Goal: Transaction & Acquisition: Book appointment/travel/reservation

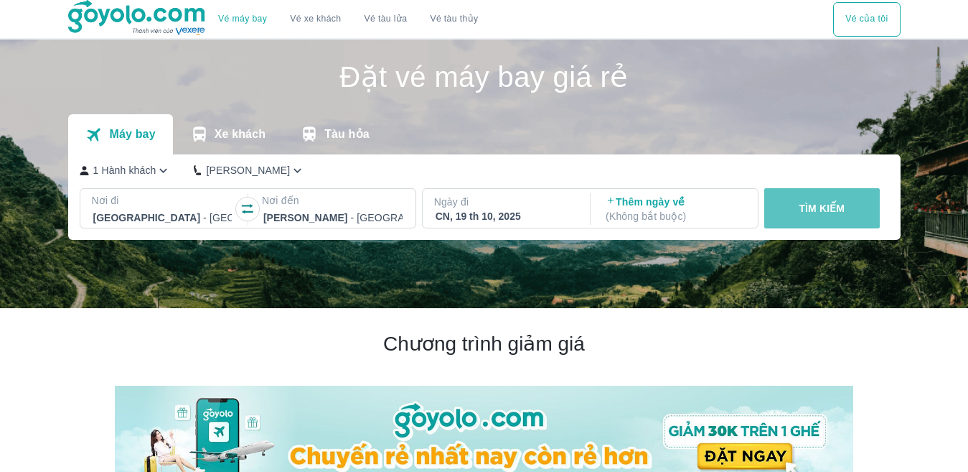
click at [855, 198] on button "TÌM KIẾM" at bounding box center [822, 208] width 116 height 40
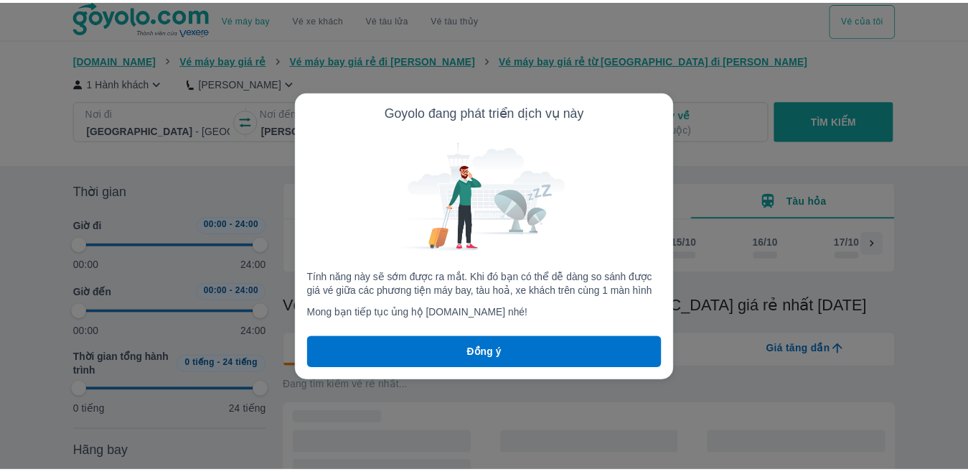
scroll to position [0, 208]
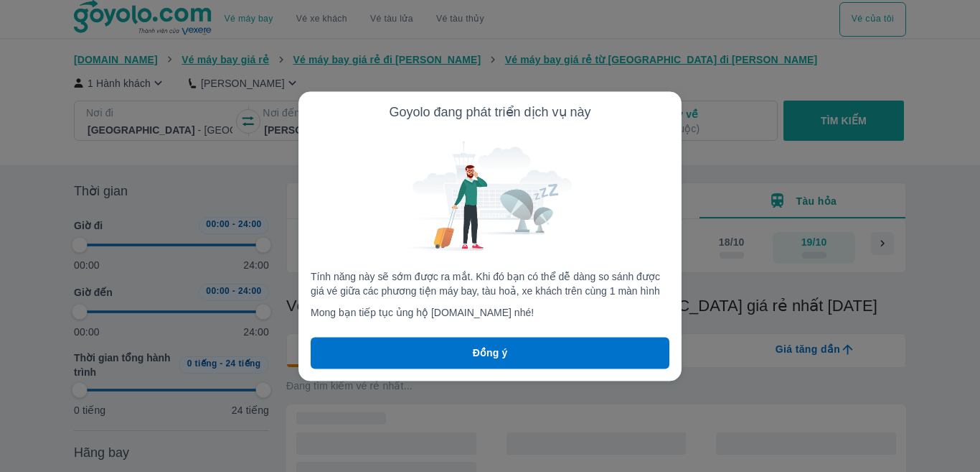
type input "97.9166666666667"
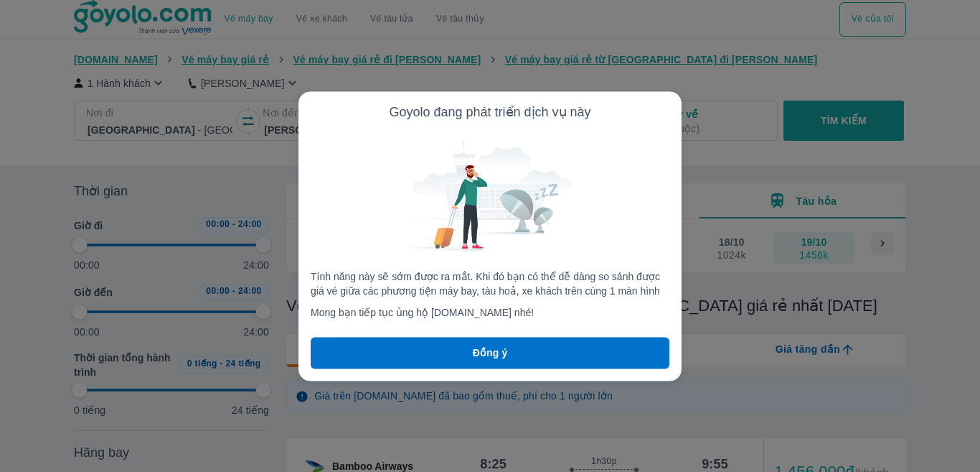
type input "97.9166666666667"
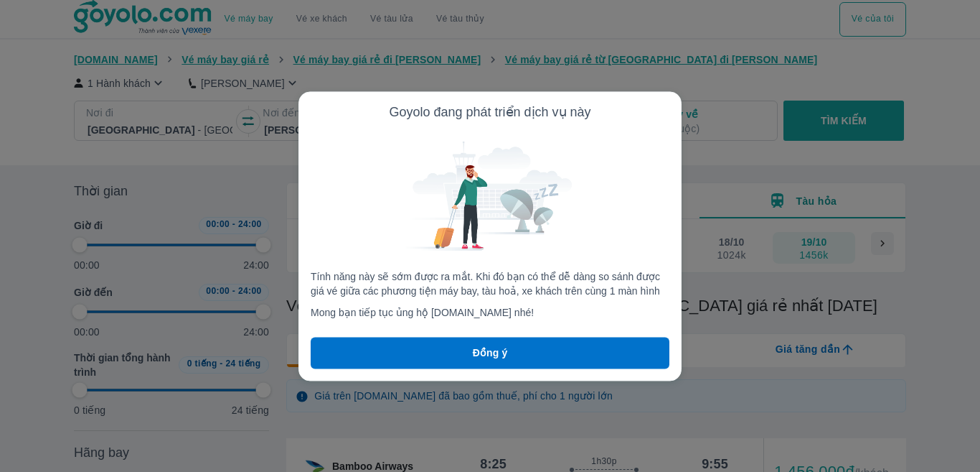
type input "97.9166666666667"
click at [489, 350] on p "Đồng ý" at bounding box center [490, 352] width 35 height 14
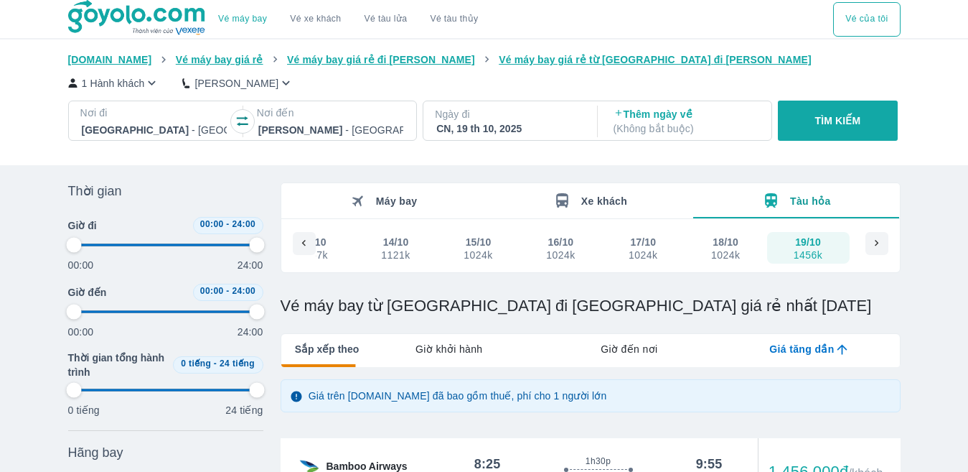
type input "97.9166666666667"
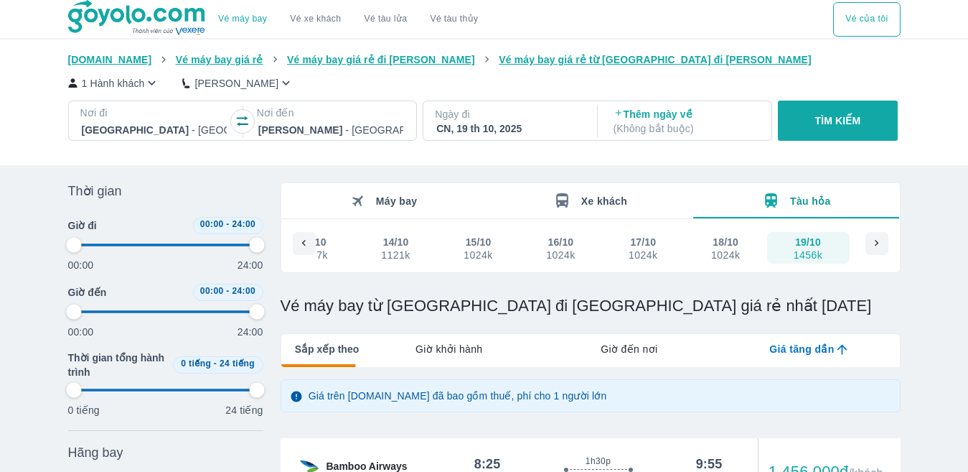
type input "97.9166666666667"
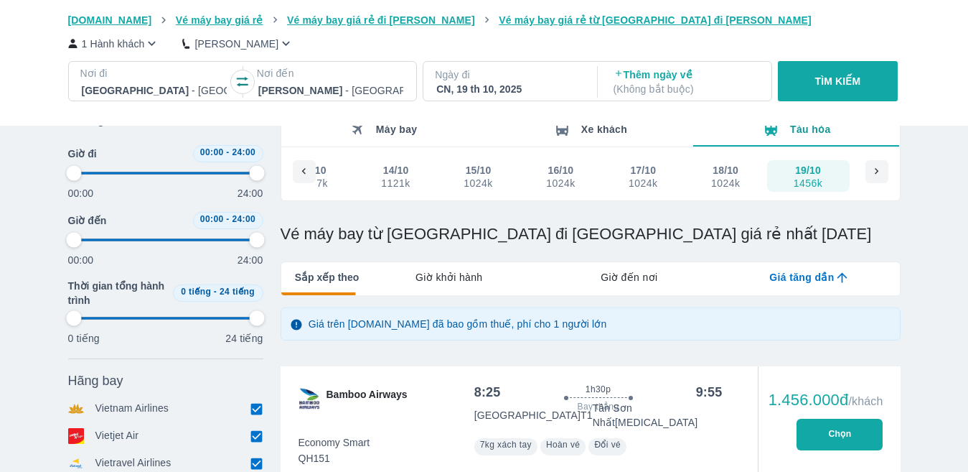
type input "97.9166666666667"
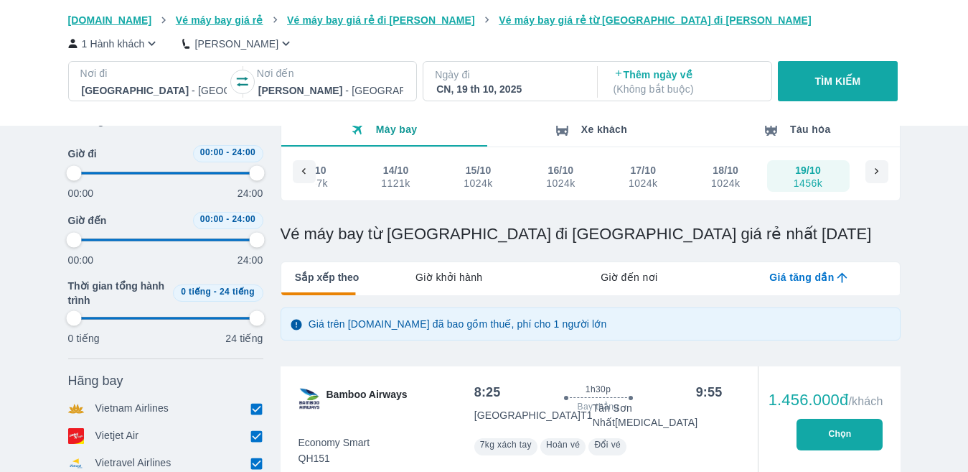
type input "97.9166666666667"
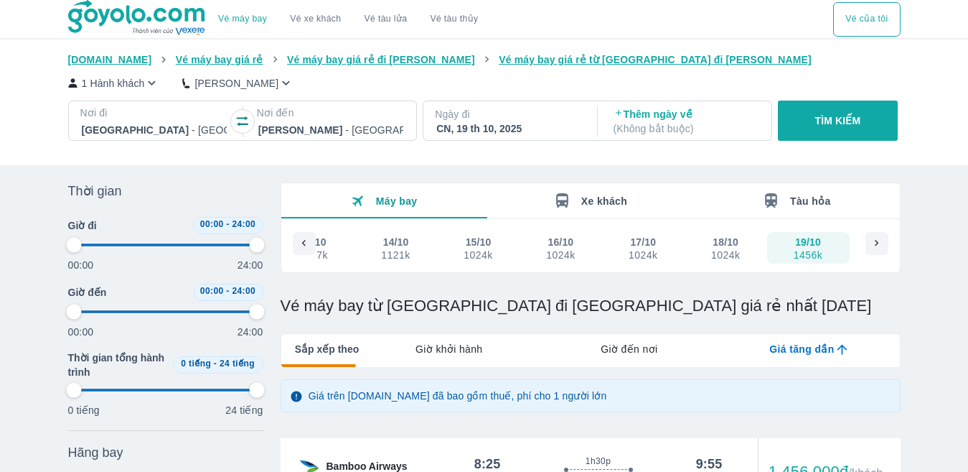
type input "97.9166666666667"
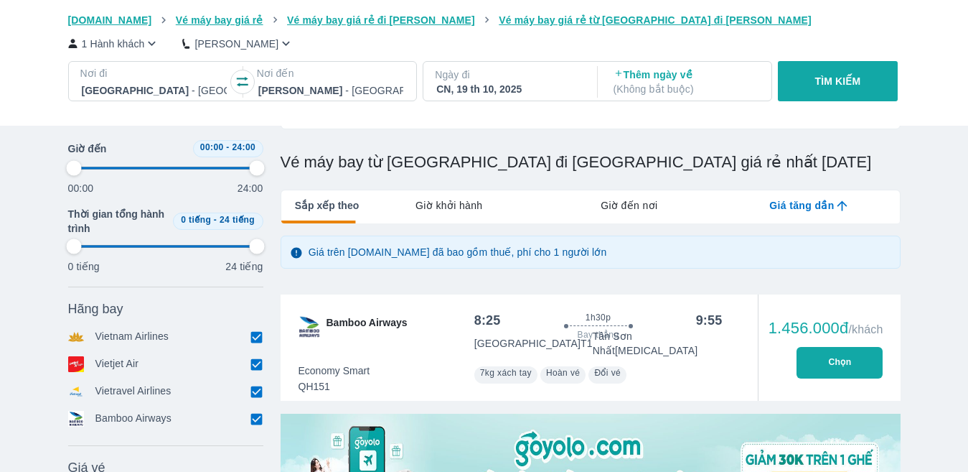
type input "97.9166666666667"
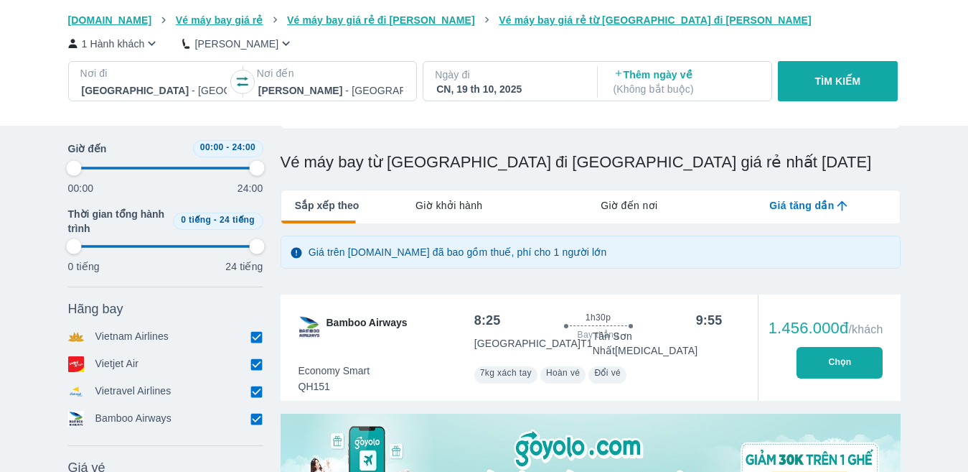
type input "97.9166666666667"
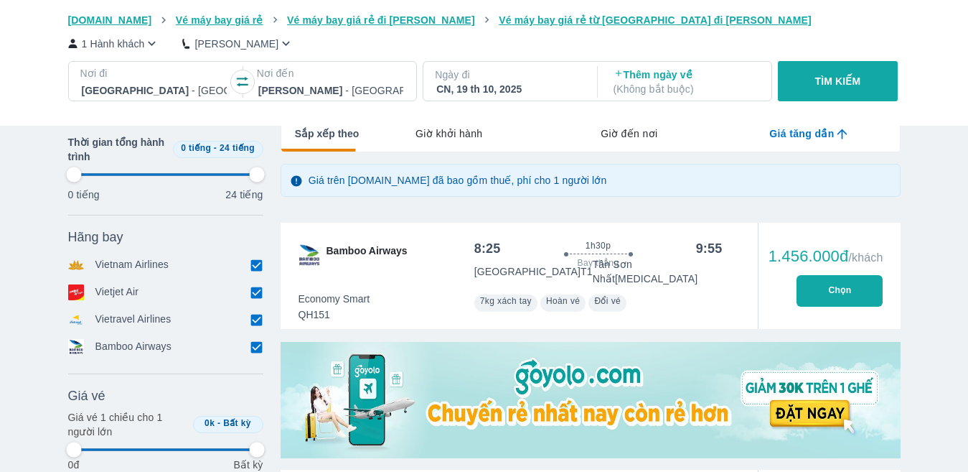
type input "97.9166666666667"
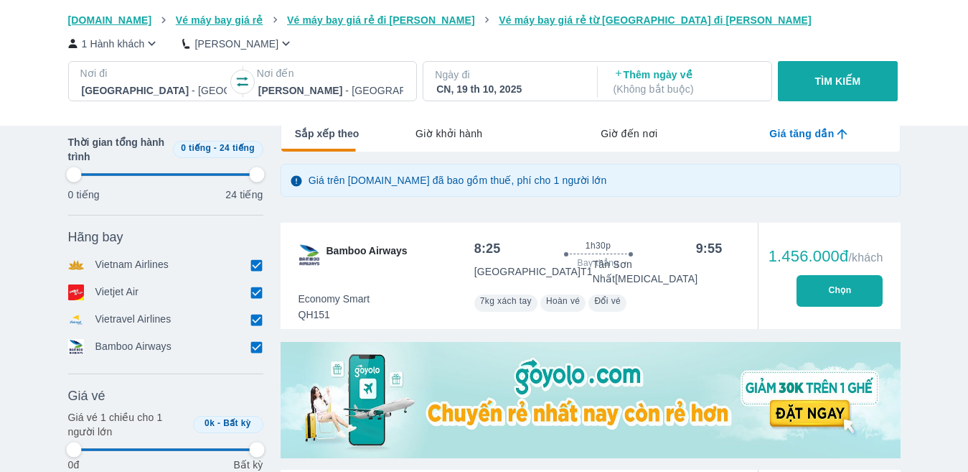
type input "97.9166666666667"
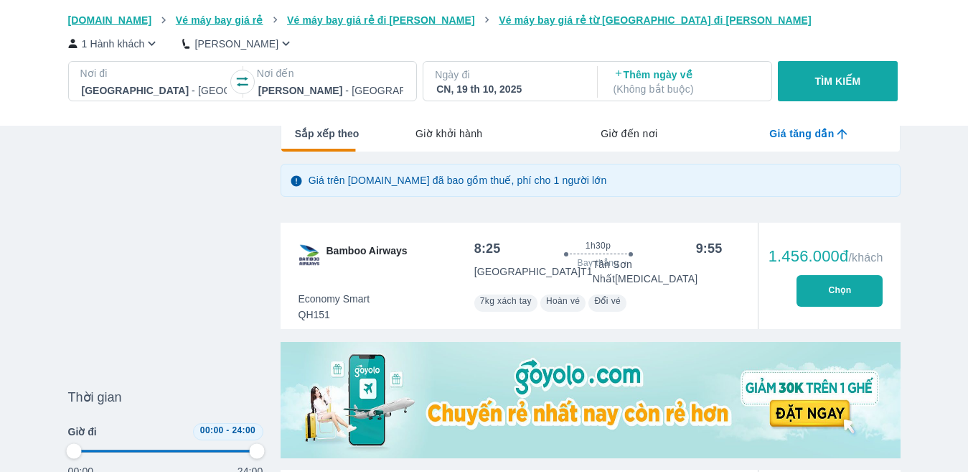
scroll to position [502, 0]
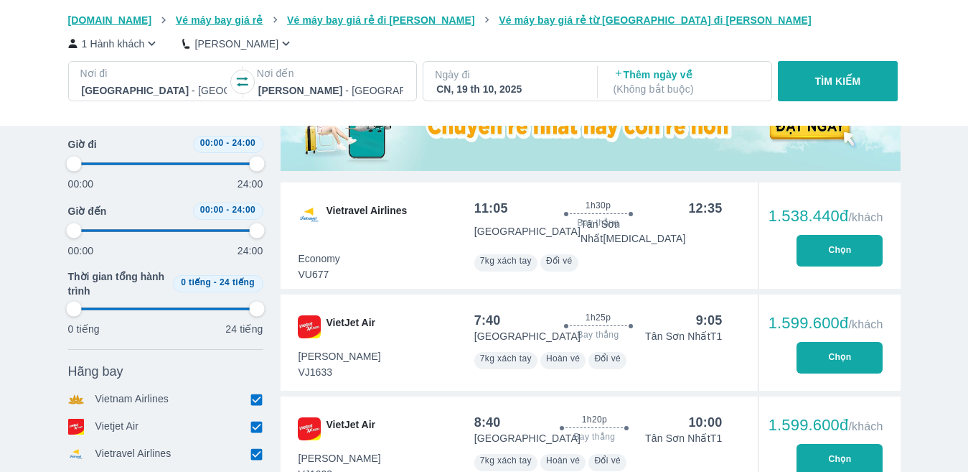
type input "97.9166666666667"
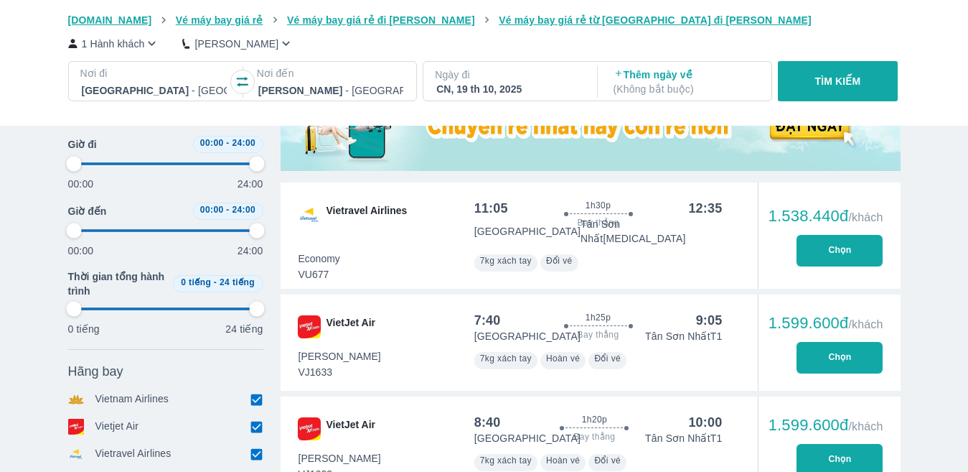
type input "97.9166666666667"
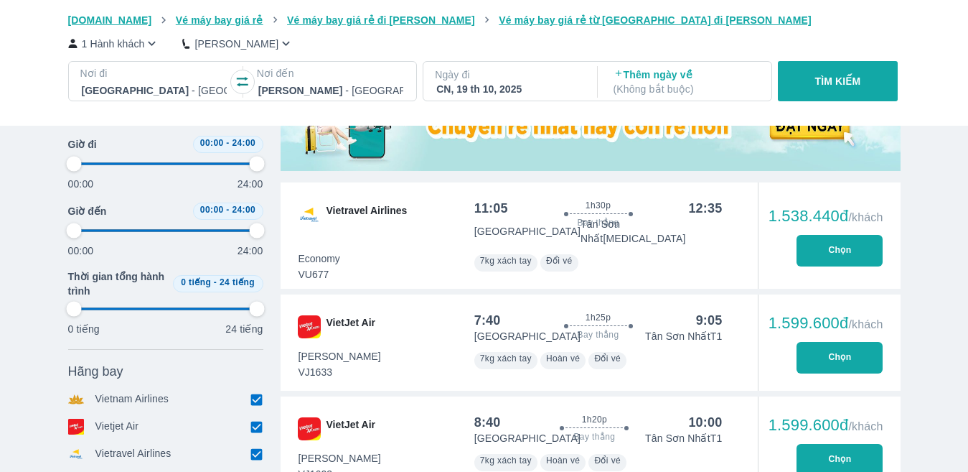
type input "97.9166666666667"
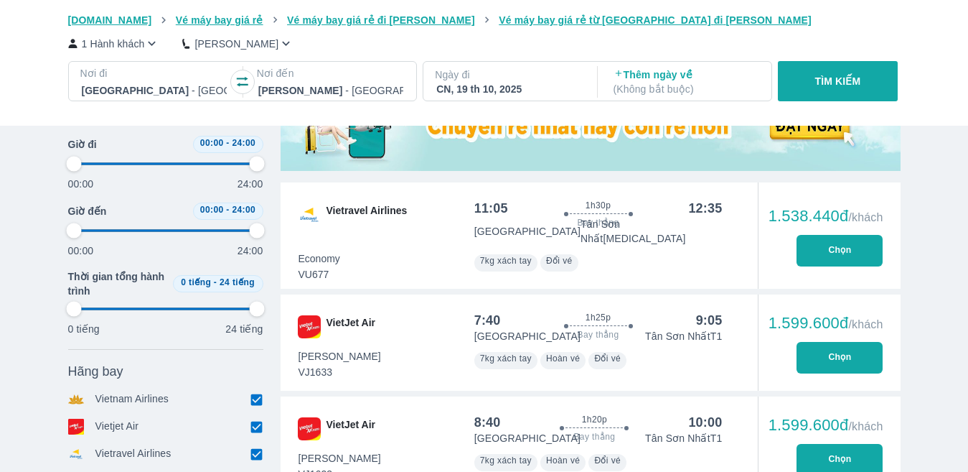
type input "2.08333333333333"
type input "97.9166666666667"
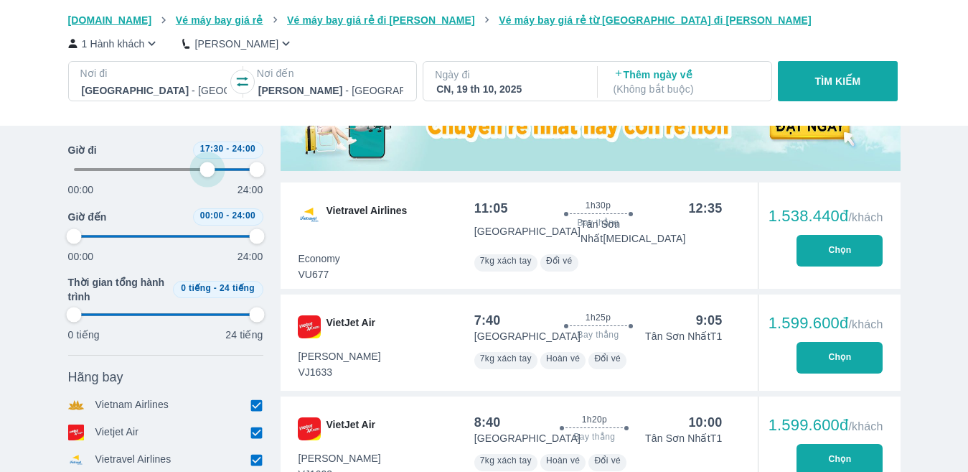
type input "72.9166666666667"
type input "97.9166666666667"
type input "72.9166666666667"
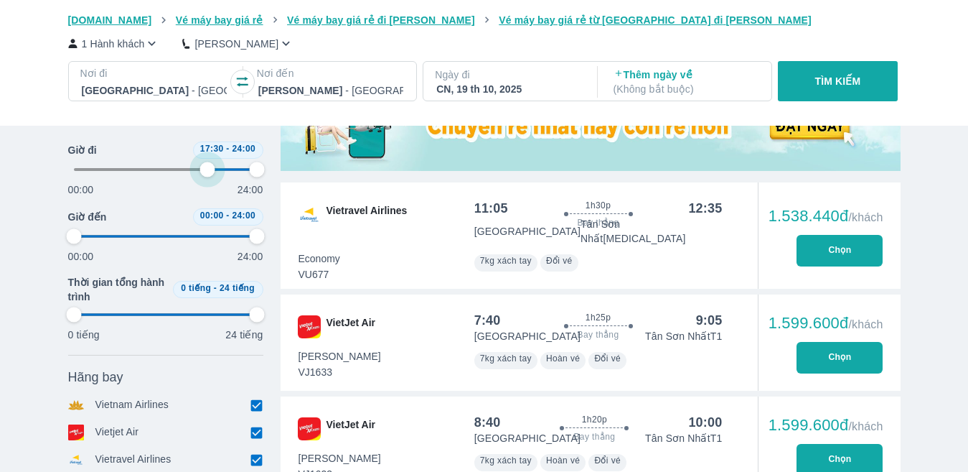
type input "97.9166666666667"
type input "2.08333333333333"
type input "97.9166666666667"
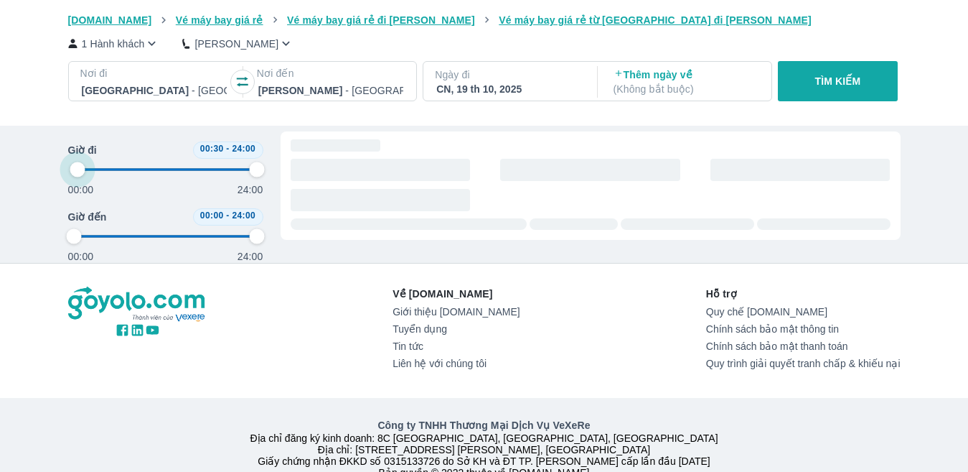
type input "2.08333333333333"
type input "97.9166666666667"
type input "70.8333333333333"
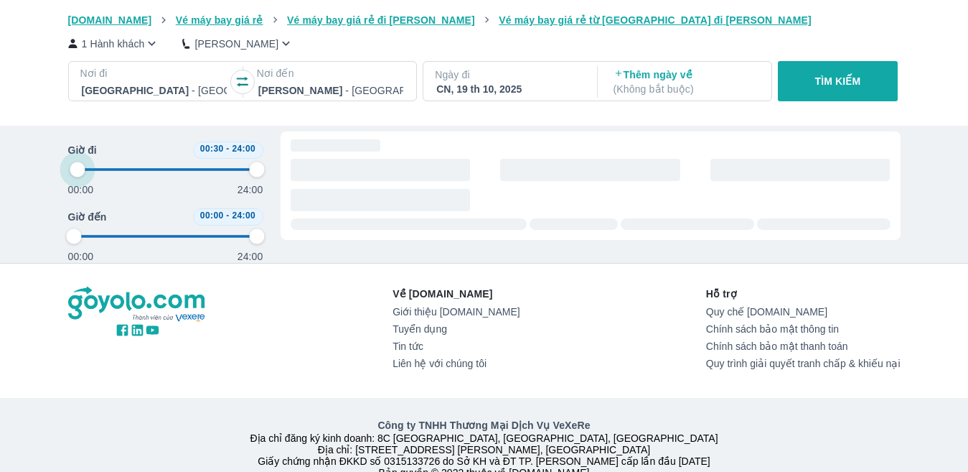
type input "97.9166666666667"
type input "70.8333333333333"
type input "97.9166666666667"
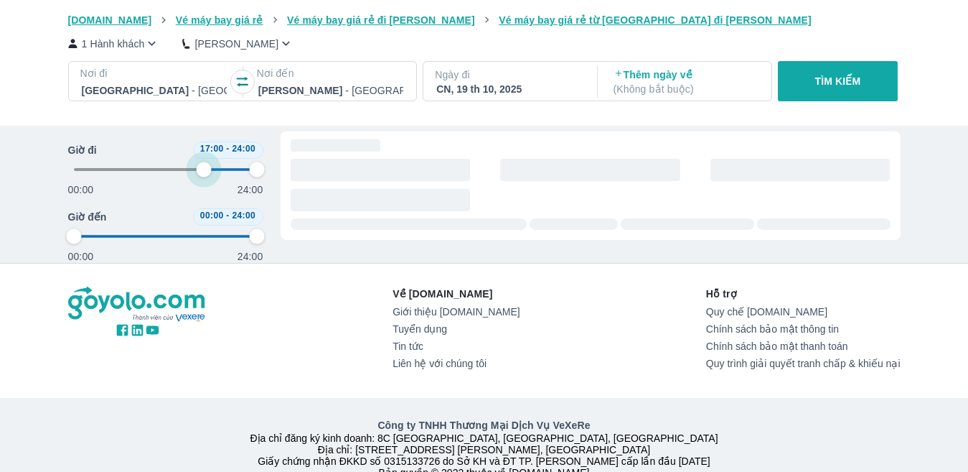
type input "97.9166666666667"
type input "45.8333333333333"
type input "97.9166666666667"
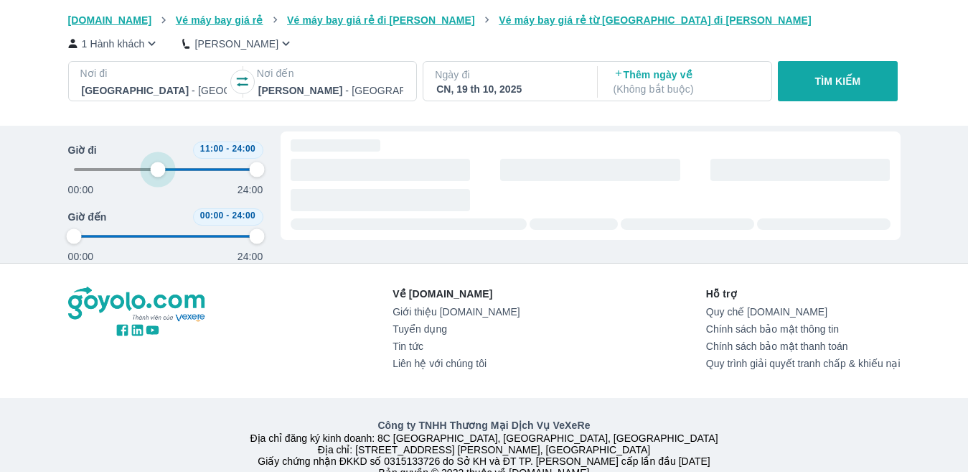
type input "97.9166666666667"
drag, startPoint x: 76, startPoint y: 167, endPoint x: 57, endPoint y: 181, distance: 24.1
click at [74, 174] on span at bounding box center [166, 170] width 184 height 22
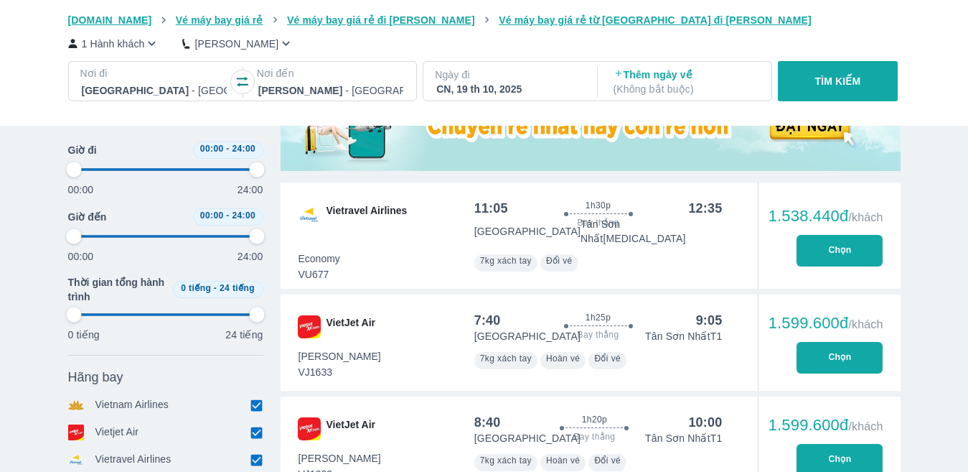
type input "0"
type input "97.9166666666667"
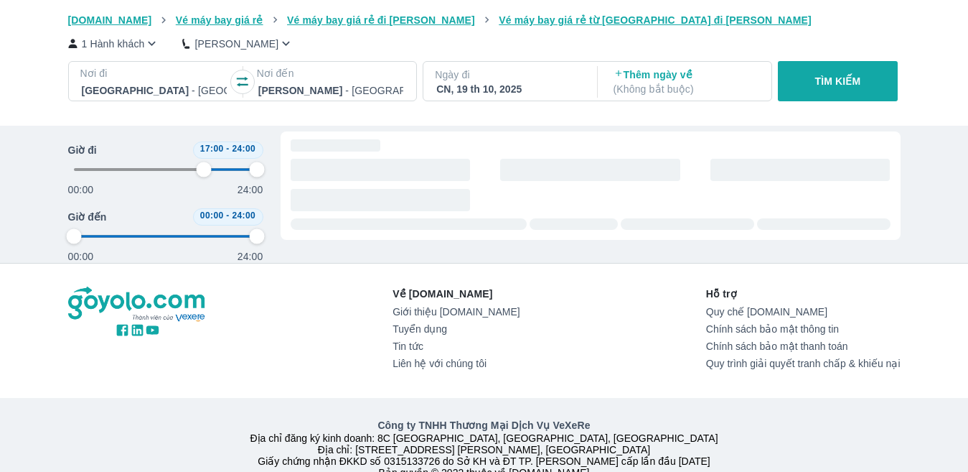
type input "70.8333333333333"
type input "97.9166666666667"
type input "14.5833333333333"
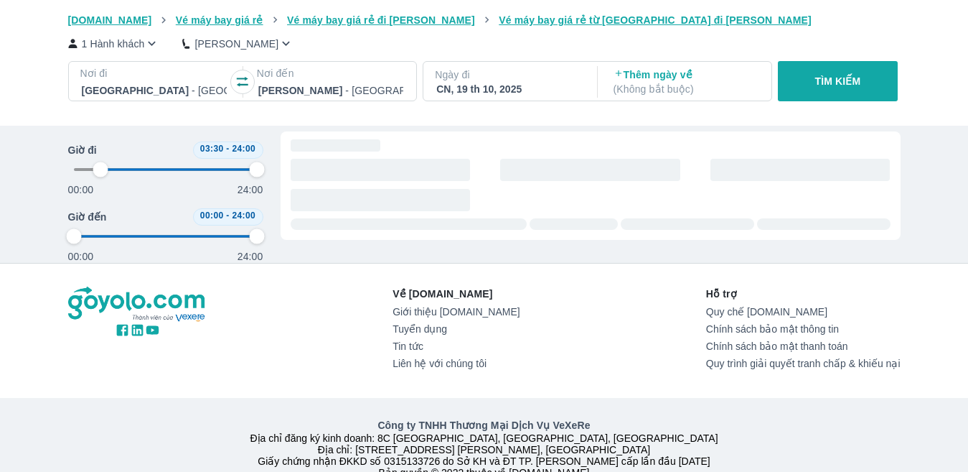
type input "97.9166666666667"
type input "0"
type input "97.9166666666667"
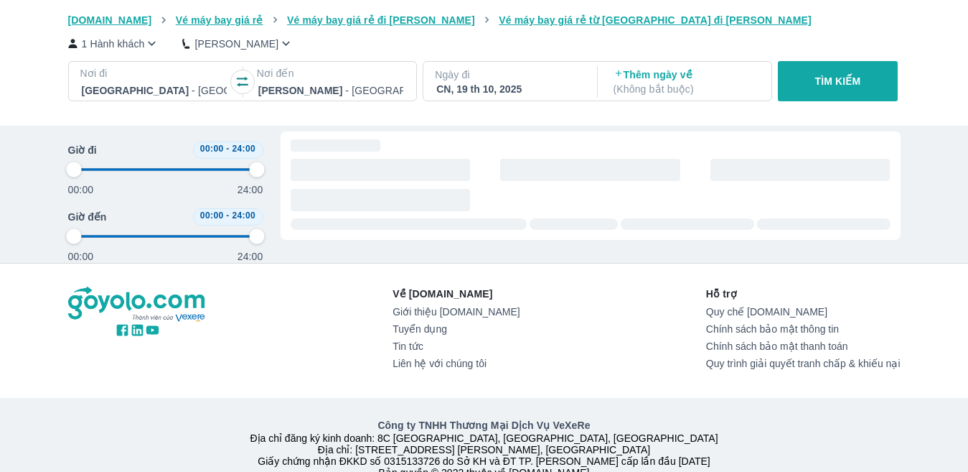
type input "97.9166666666667"
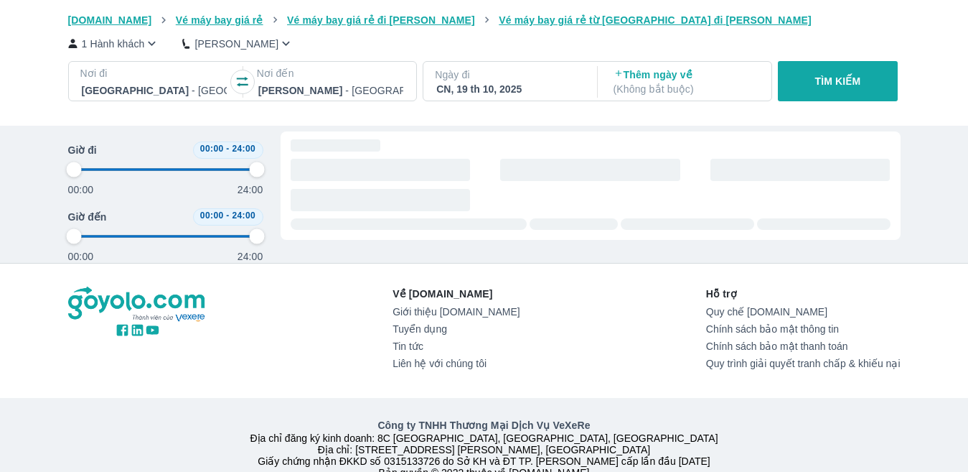
type input "97.9166666666667"
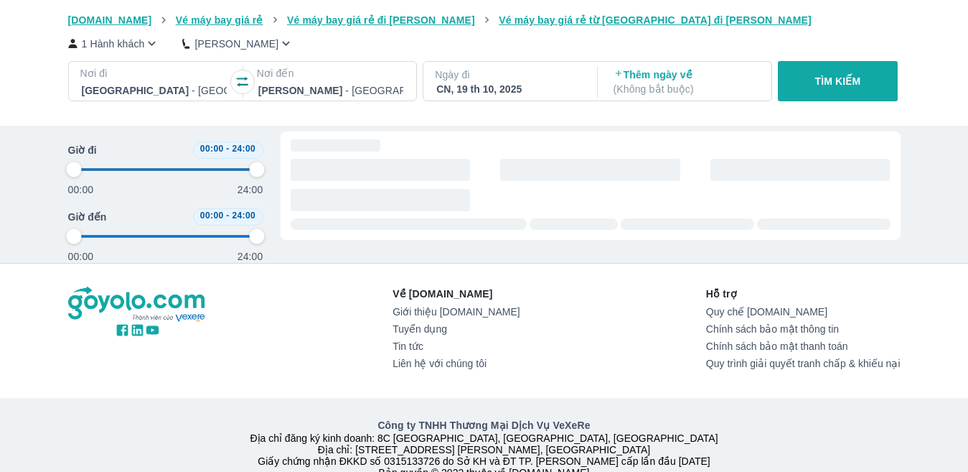
type input "97.9166666666667"
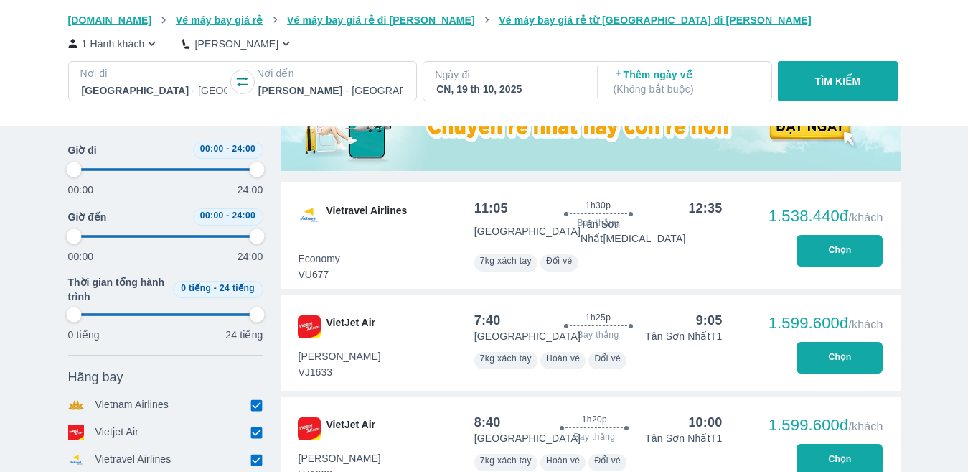
type input "97.9166666666667"
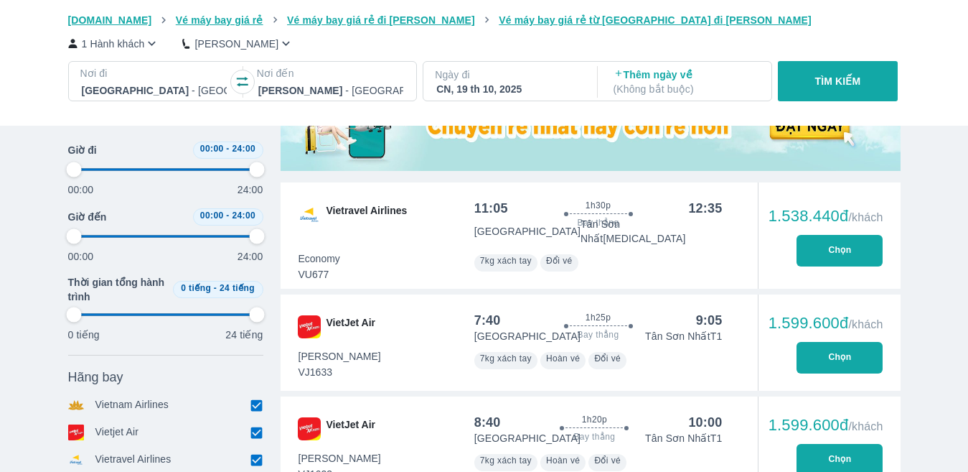
type input "97.9166666666667"
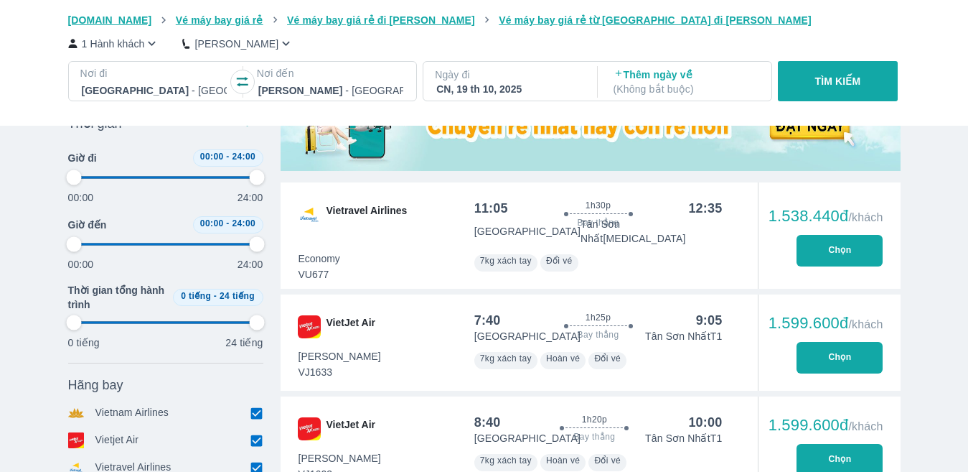
type input "97.9166666666667"
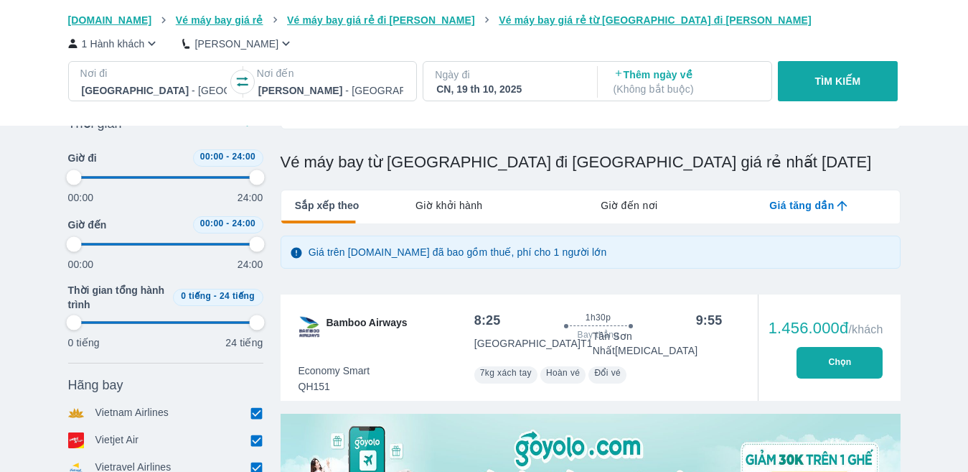
type input "97.9166666666667"
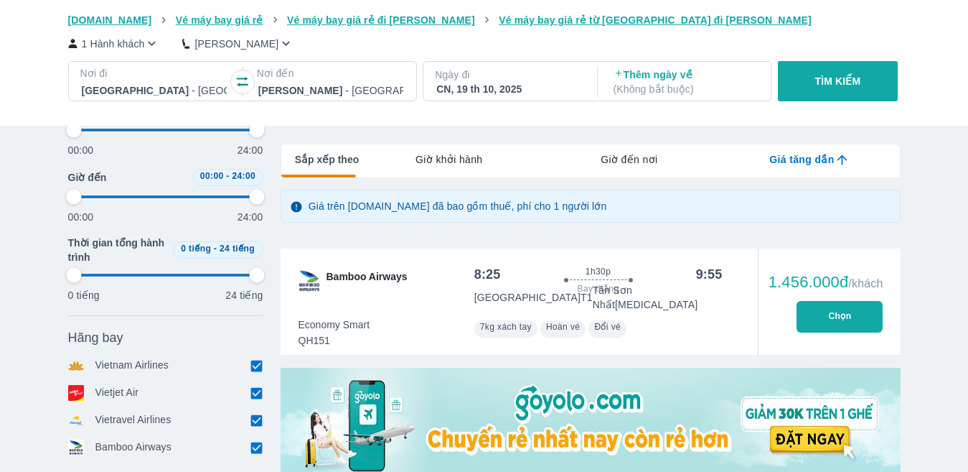
scroll to position [215, 0]
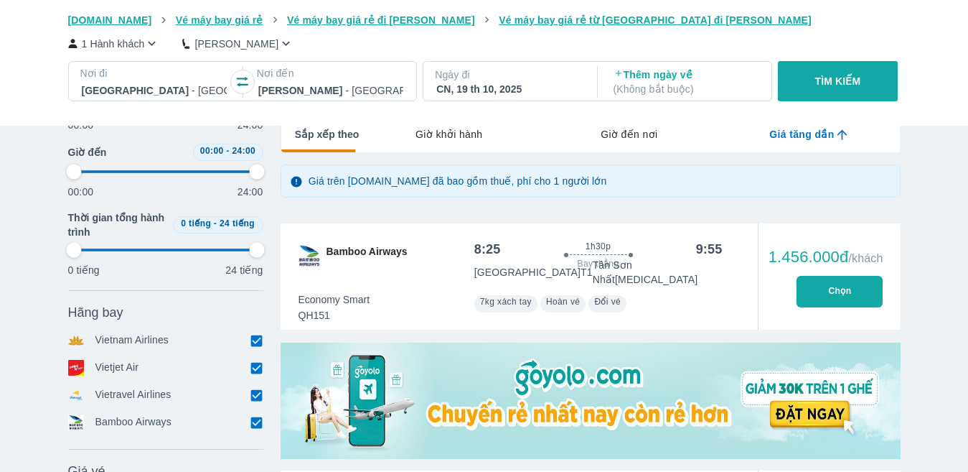
type input "97.9166666666667"
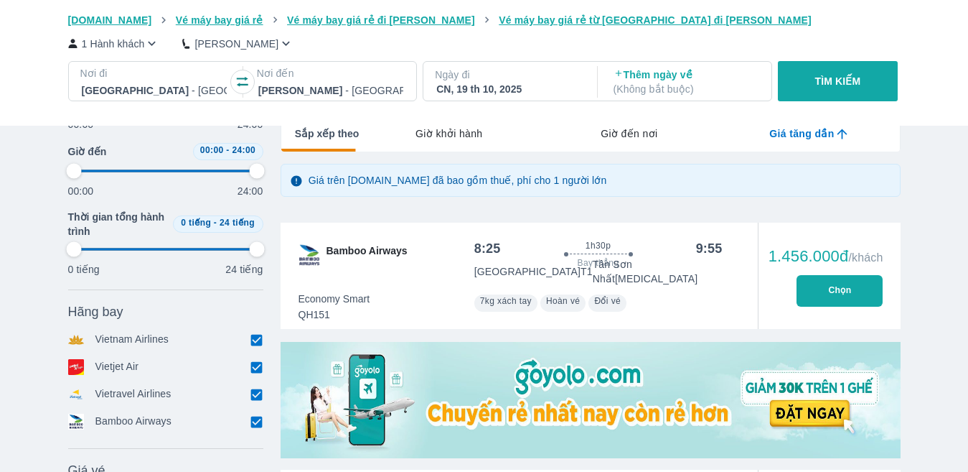
type input "97.9166666666667"
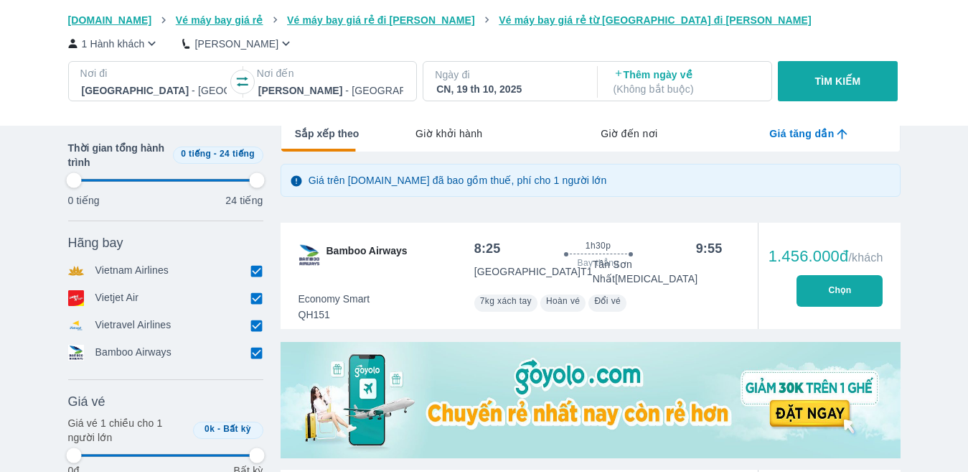
scroll to position [574, 0]
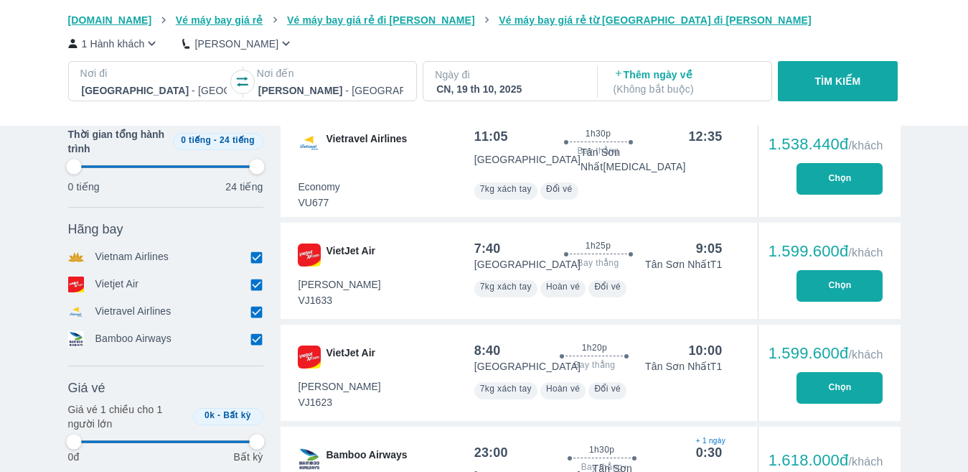
type input "97.9166666666667"
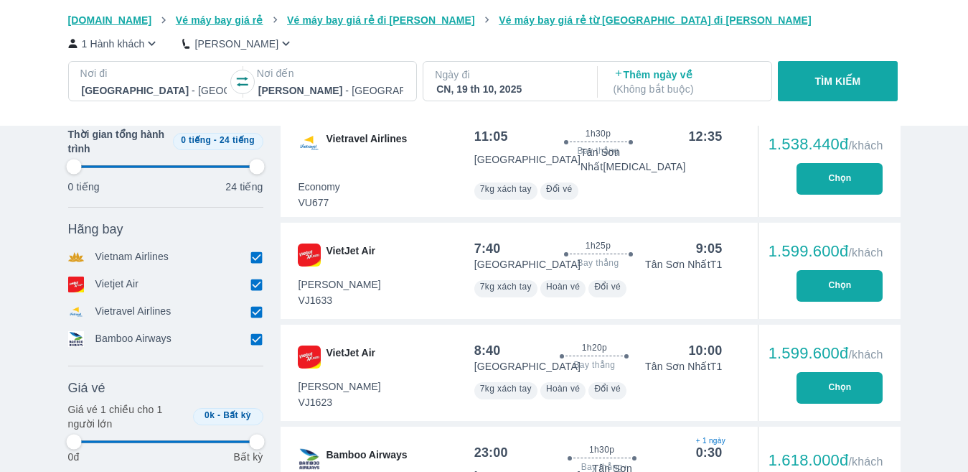
type input "97.9166666666667"
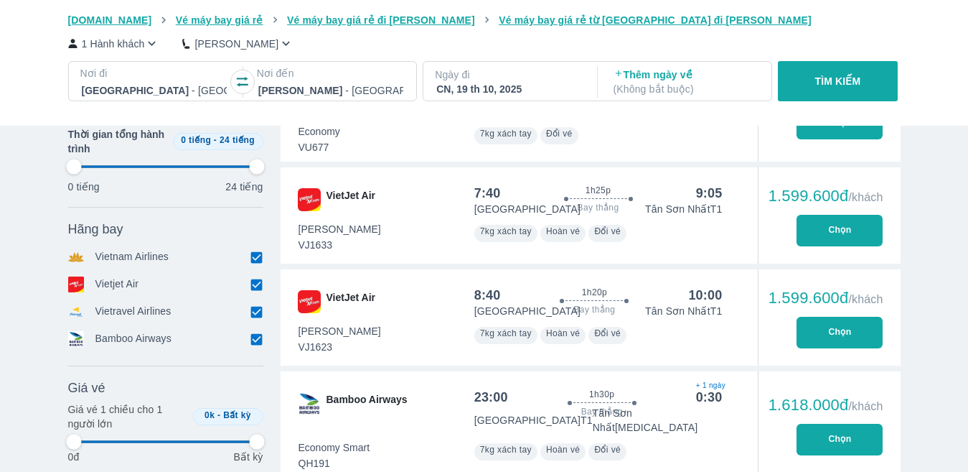
type input "97.9166666666667"
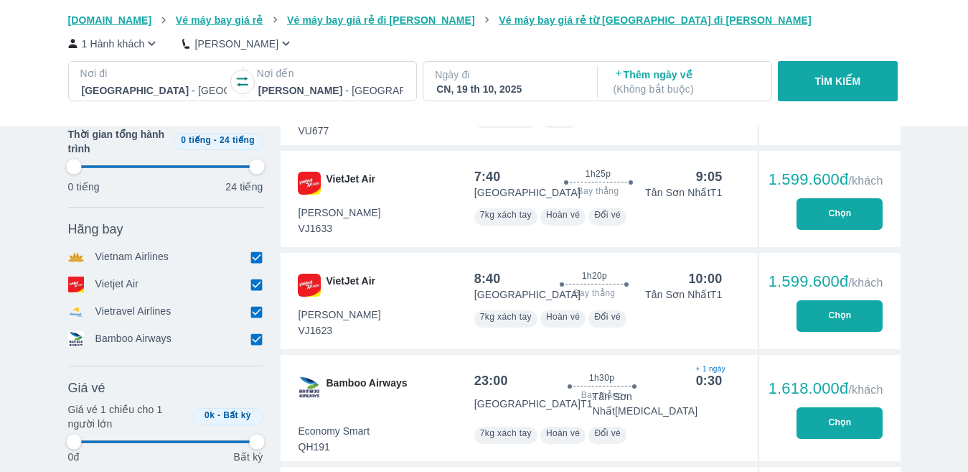
type input "97.9166666666667"
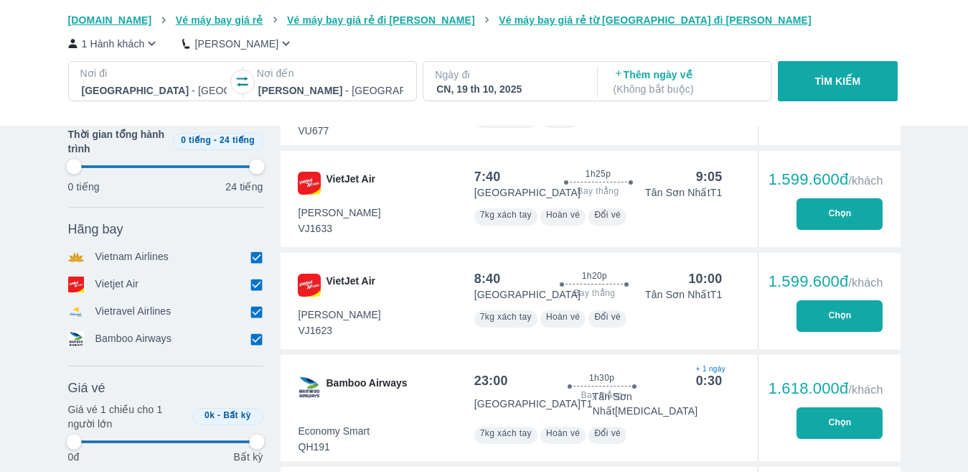
type input "97.9166666666667"
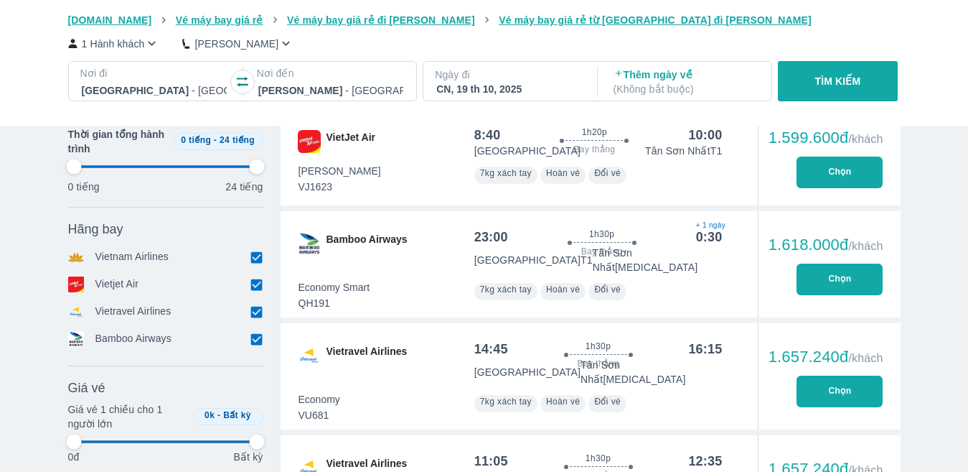
type input "97.9166666666667"
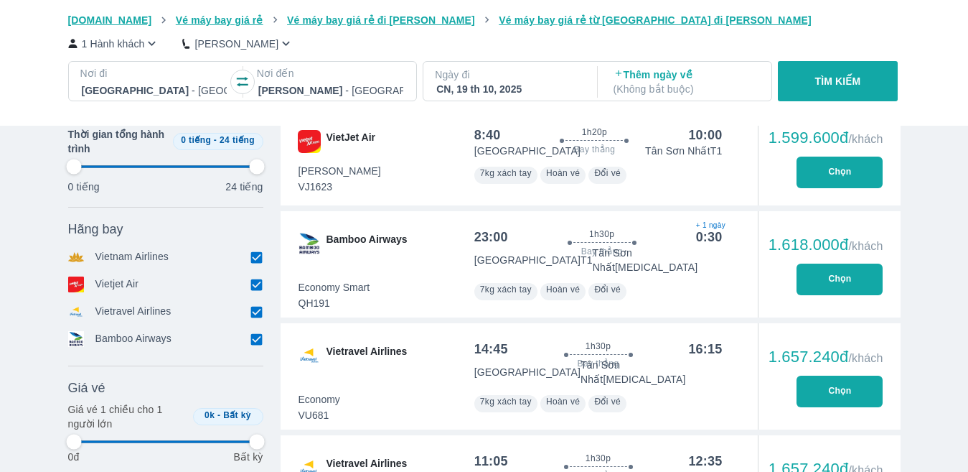
type input "97.9166666666667"
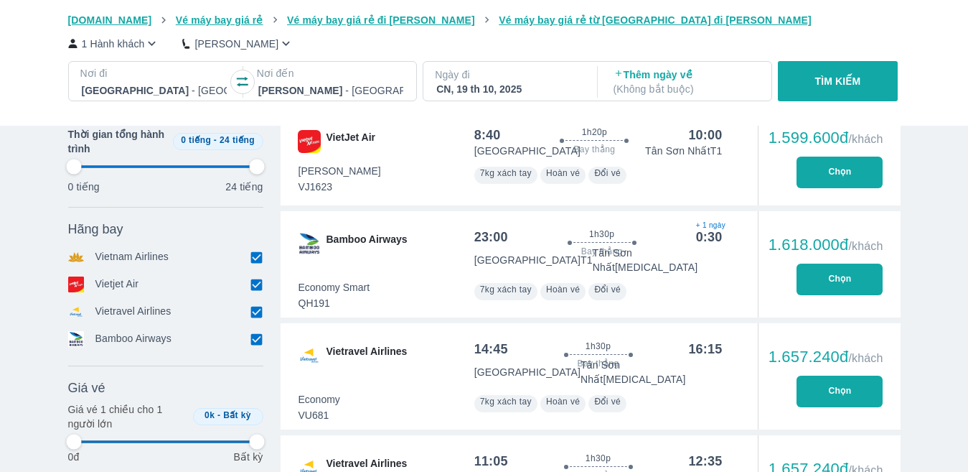
type input "97.9166666666667"
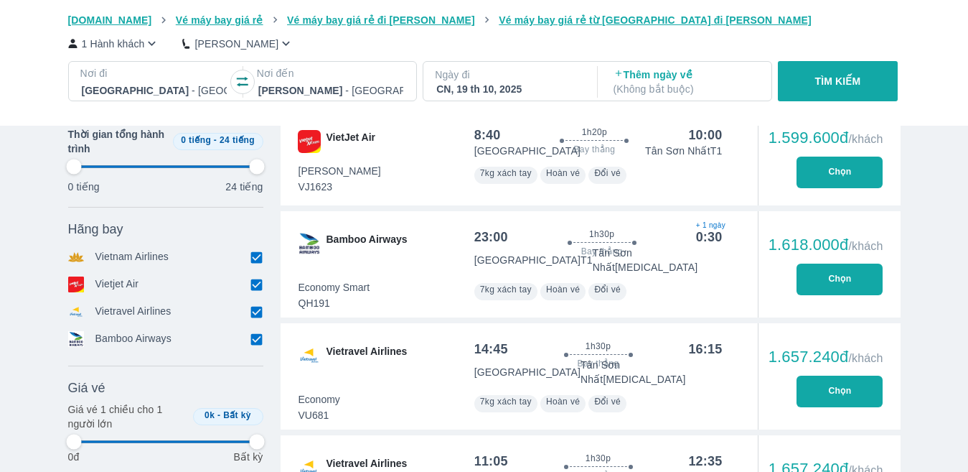
type input "97.9166666666667"
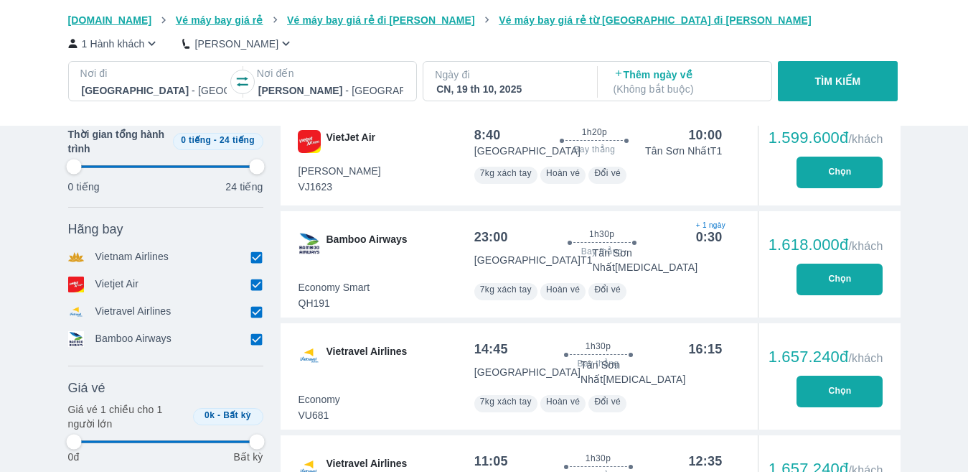
type input "97.9166666666667"
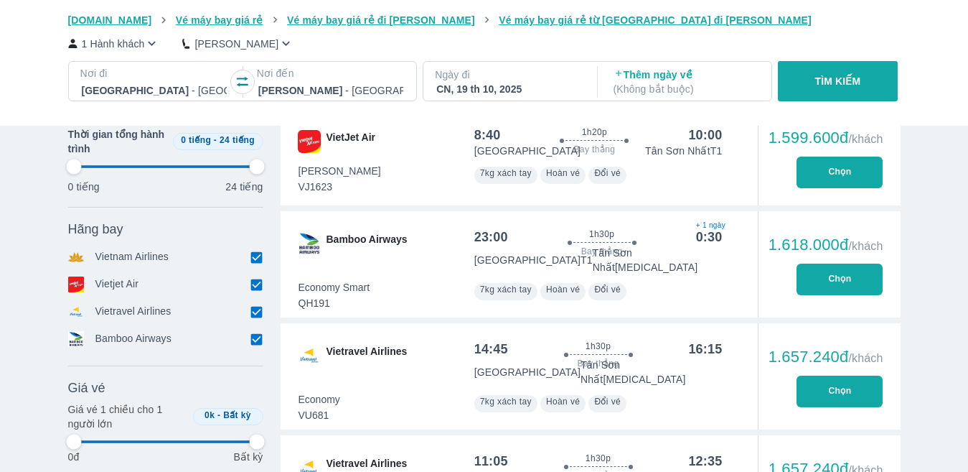
type input "97.9166666666667"
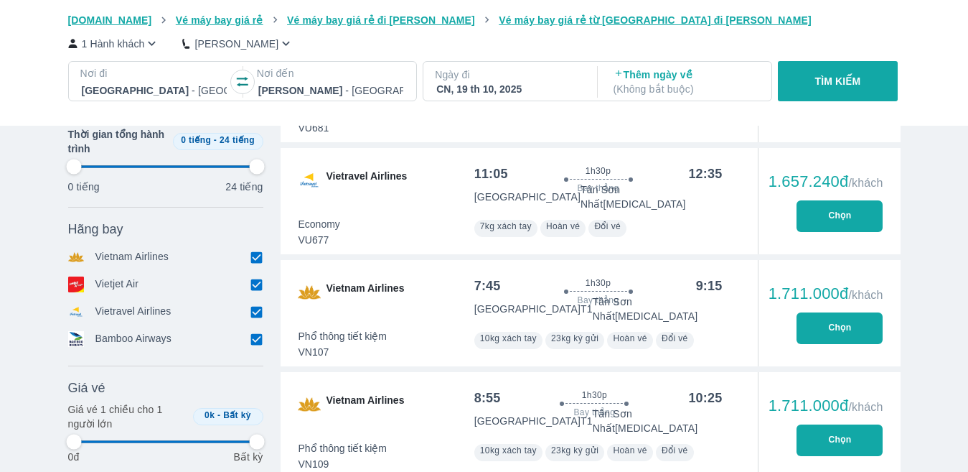
type input "97.9166666666667"
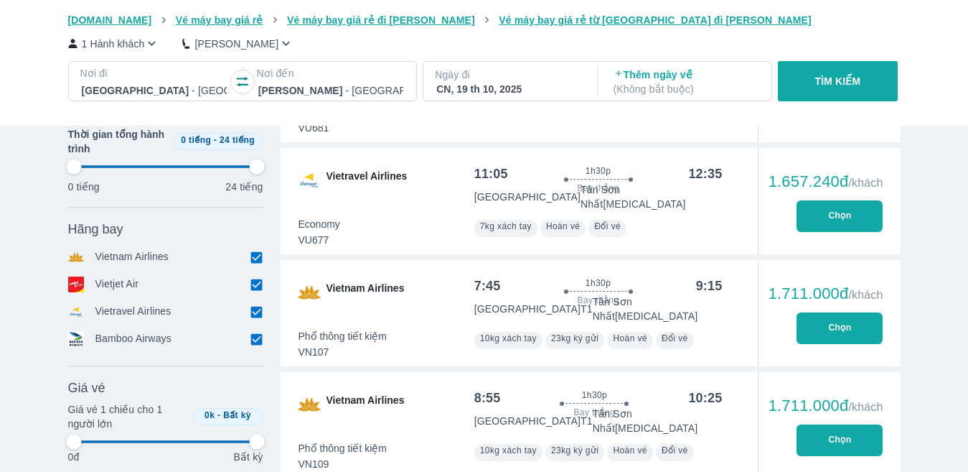
type input "97.9166666666667"
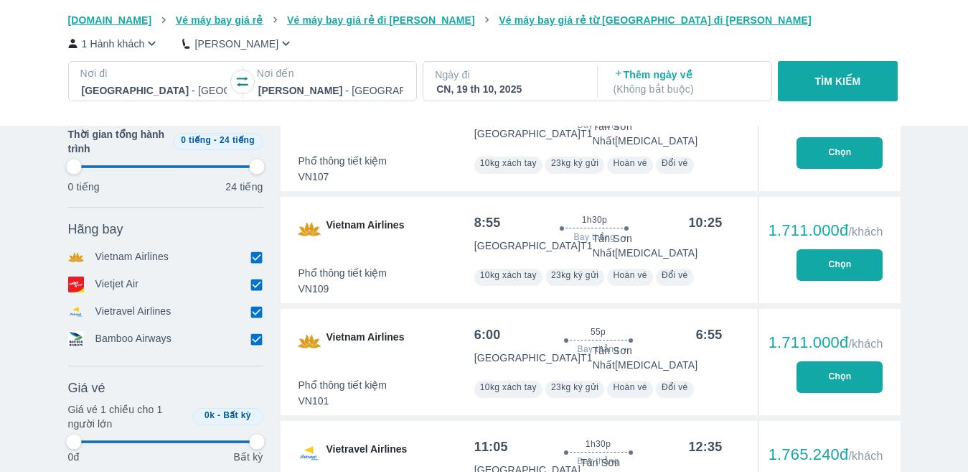
type input "97.9166666666667"
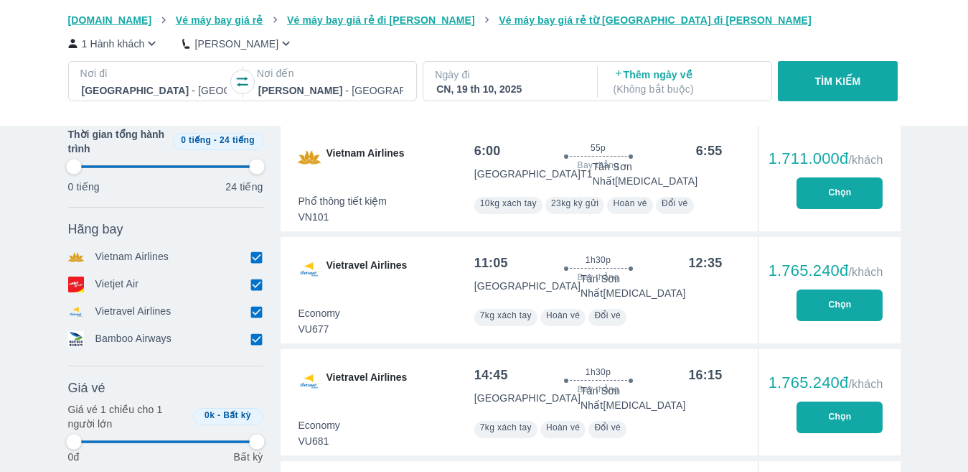
type input "97.9166666666667"
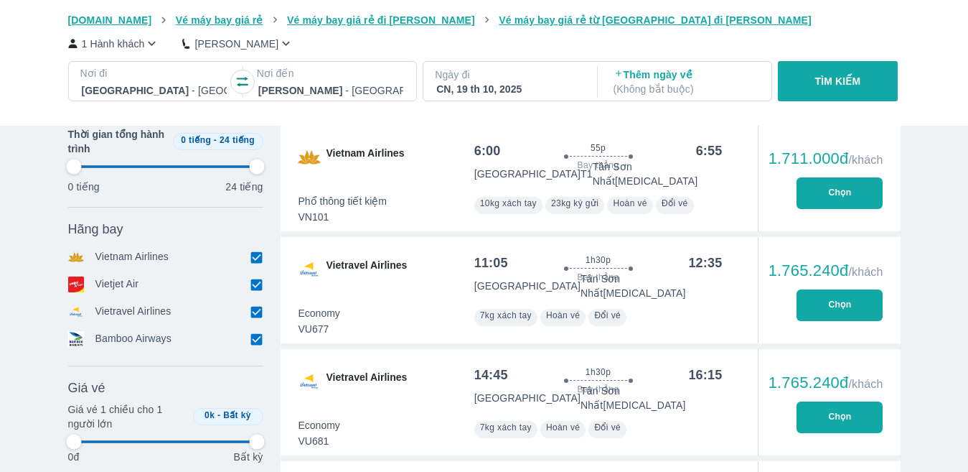
type input "97.9166666666667"
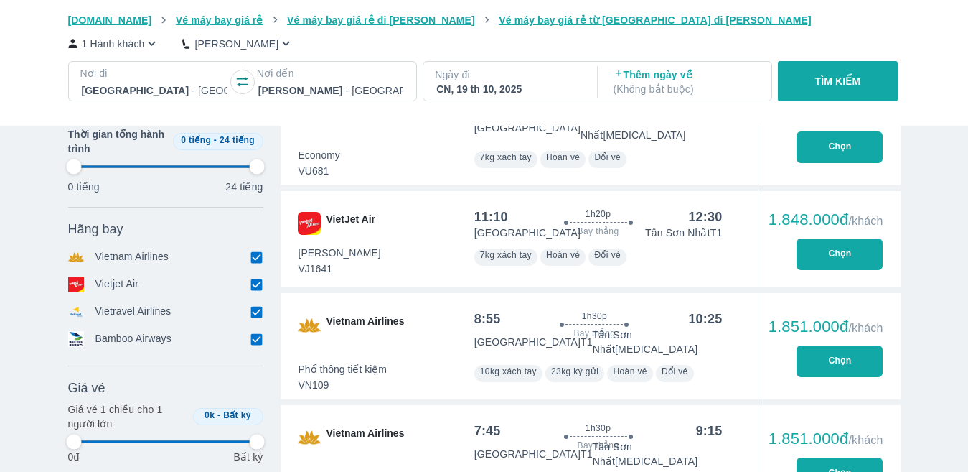
scroll to position [1723, 0]
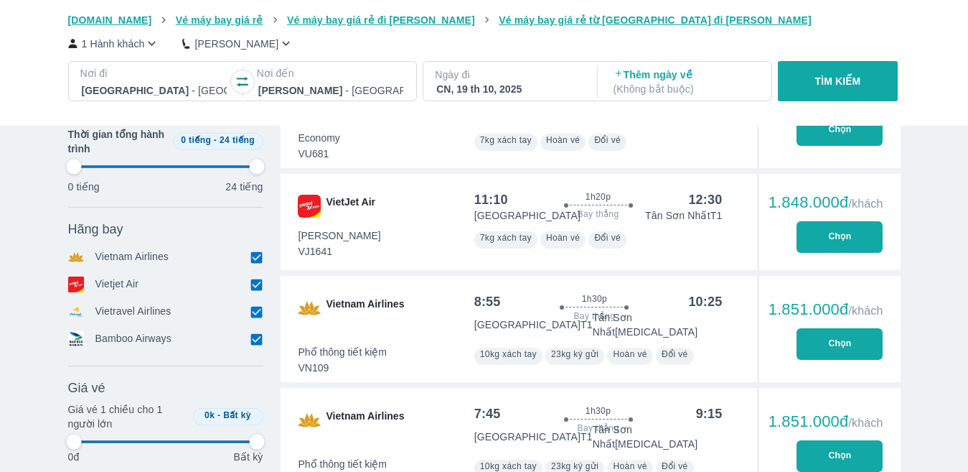
type input "97.9166666666667"
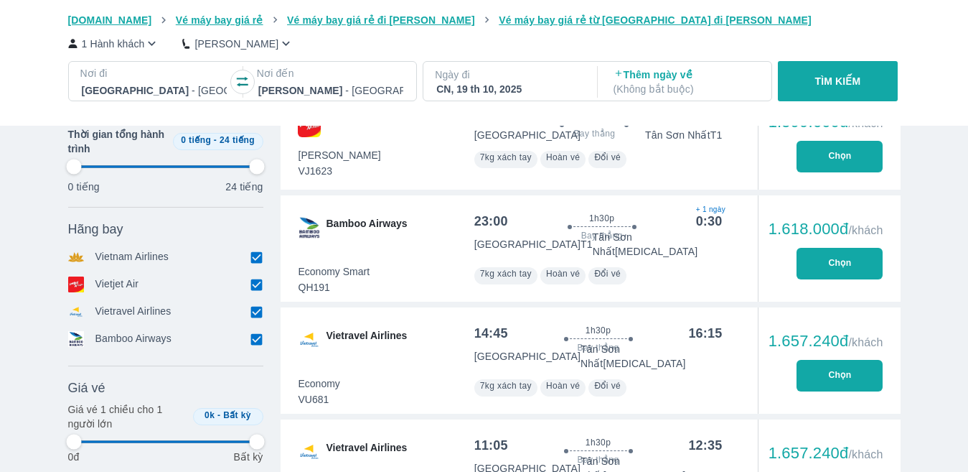
scroll to position [861, 0]
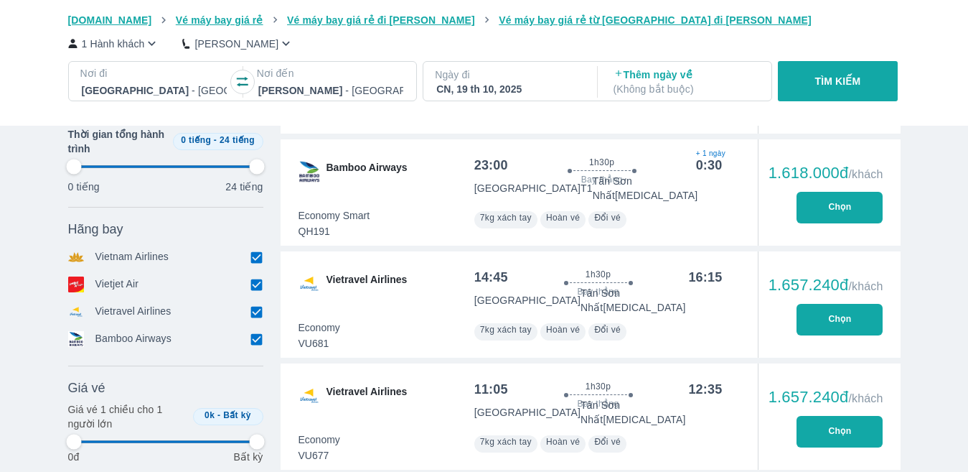
click at [857, 192] on button "Chọn" at bounding box center [840, 208] width 86 height 32
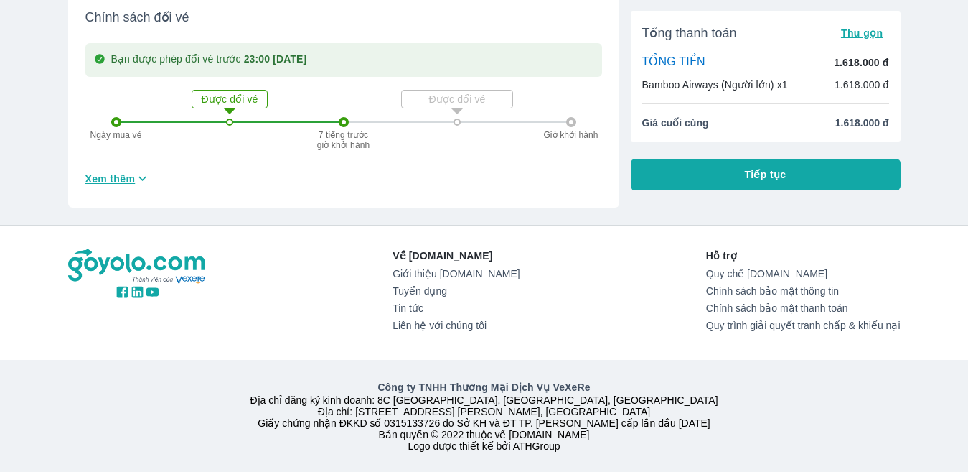
scroll to position [664, 0]
click at [125, 172] on span "Xem thêm" at bounding box center [110, 179] width 50 height 14
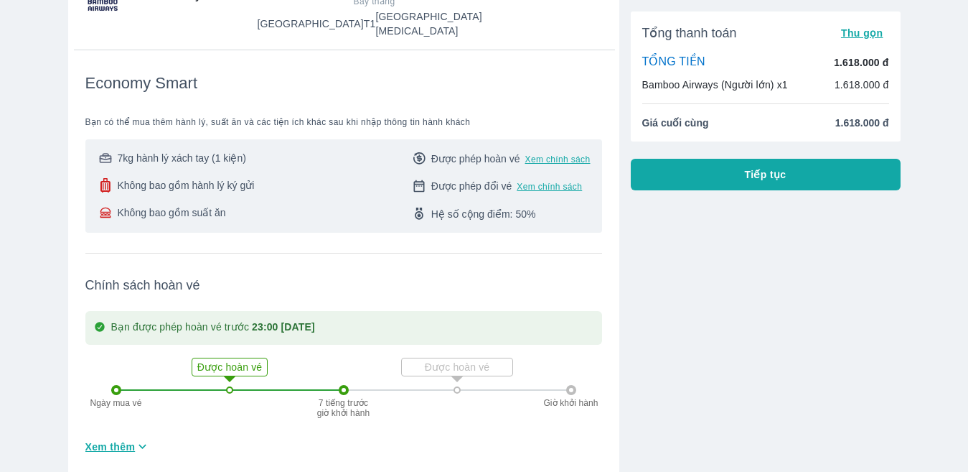
scroll to position [161, 0]
click at [724, 174] on button "Tiếp tục" at bounding box center [766, 175] width 270 height 32
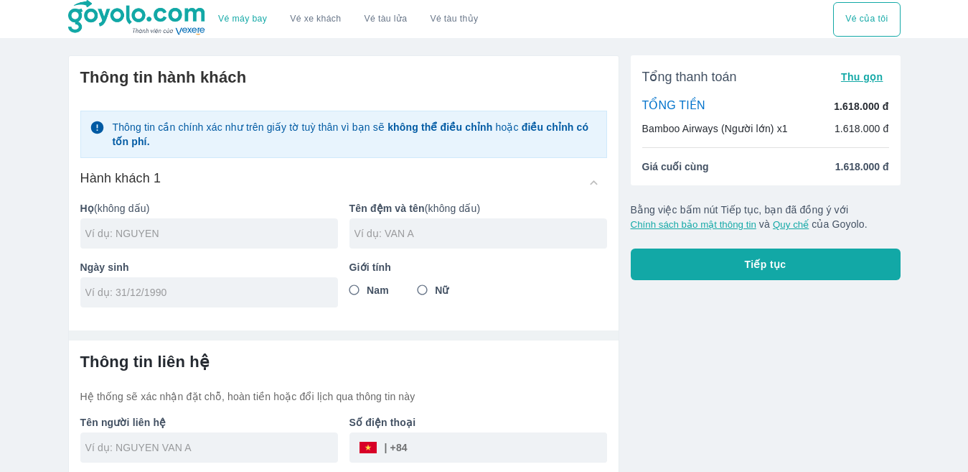
click at [629, 145] on div "Tổng thanh toán Thu gọn TỔNG TIỀN 1.618.000 đ Bamboo Airways (Người lớn) x1 1.6…" at bounding box center [759, 289] width 281 height 490
click at [153, 231] on input "text" at bounding box center [211, 233] width 253 height 14
click at [497, 228] on input "text" at bounding box center [481, 233] width 253 height 14
click at [175, 299] on input "tel" at bounding box center [204, 292] width 238 height 14
click at [429, 291] on input "Nữ" at bounding box center [423, 290] width 26 height 26
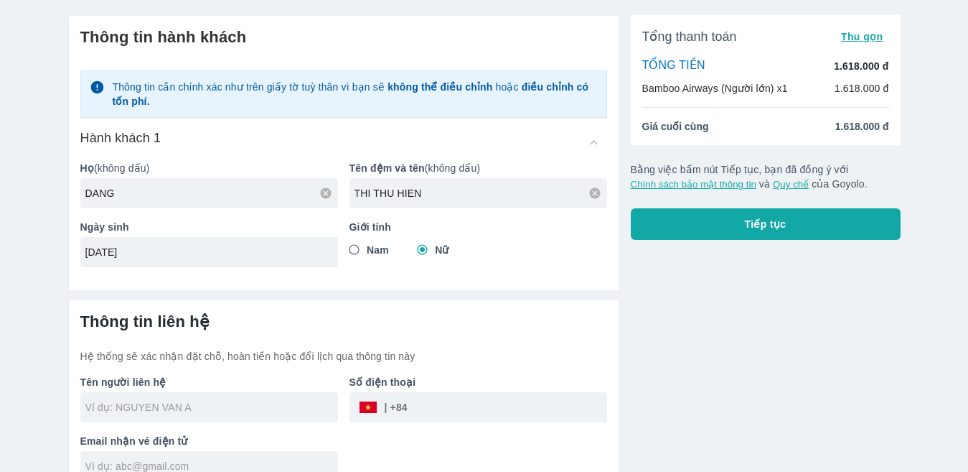
scroll to position [62, 0]
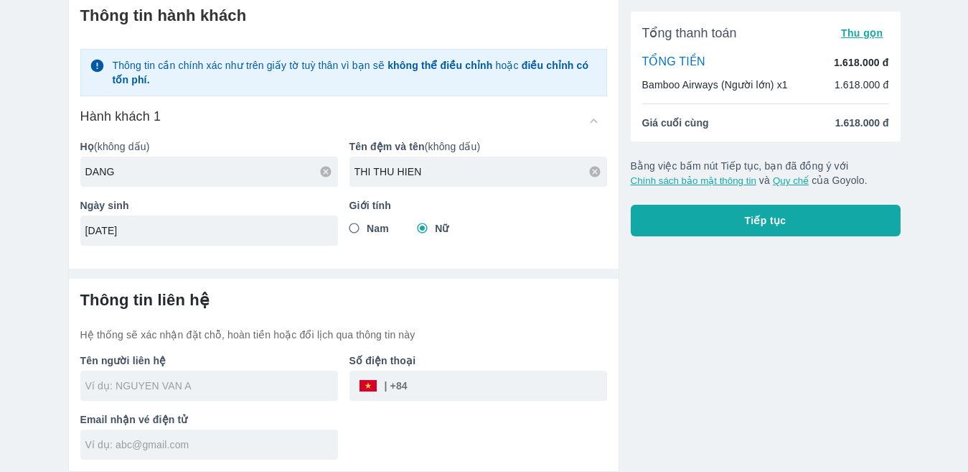
click at [146, 382] on input "text" at bounding box center [211, 385] width 253 height 14
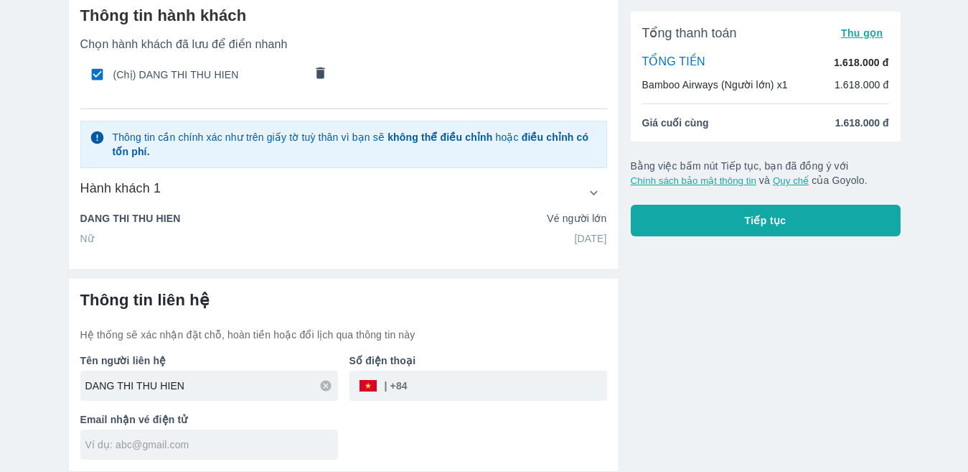
click at [408, 385] on div "​" at bounding box center [383, 385] width 50 height 0
click at [447, 382] on input "tel" at bounding box center [508, 385] width 200 height 34
click at [33, 398] on div "Vé máy bay Vé xe khách Vé tàu lửa Vé tàu thủy Vé của tôi Thông tin hành khách C…" at bounding box center [484, 204] width 968 height 533
click at [147, 451] on input "text" at bounding box center [211, 444] width 253 height 14
drag, startPoint x: 47, startPoint y: 366, endPoint x: 15, endPoint y: 276, distance: 95.4
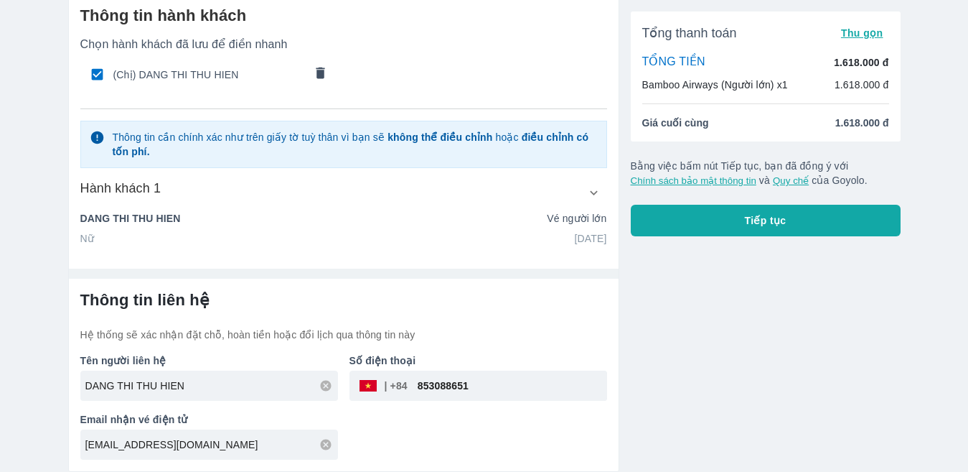
click at [47, 365] on div "Vé máy bay Vé xe khách Vé tàu lửa Vé tàu thủy Vé của tôi Thông tin hành khách C…" at bounding box center [484, 204] width 968 height 533
click at [640, 371] on div "Tổng thanh toán Thu gọn TỔNG TIỀN 1.618.000 đ Bamboo Airways (Người lớn) x1 1.6…" at bounding box center [759, 227] width 281 height 490
click at [104, 443] on input "hienthu3999@gmail.com" at bounding box center [211, 444] width 253 height 14
click at [122, 444] on input "hienthu3999@gmail.com" at bounding box center [211, 444] width 253 height 14
click at [594, 193] on icon "button" at bounding box center [593, 192] width 15 height 15
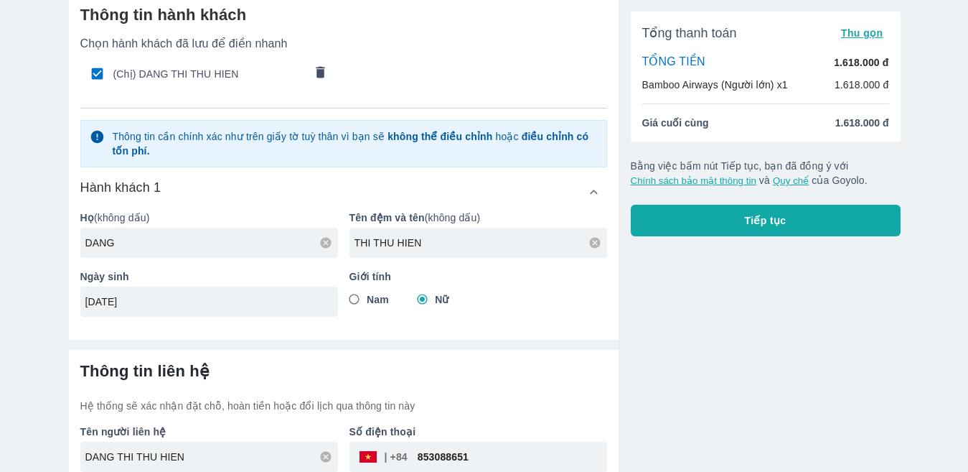
click at [687, 305] on div "Tổng thanh toán Thu gọn TỔNG TIỀN 1.618.000 đ Bamboo Airways (Người lớn) x1 1.6…" at bounding box center [759, 261] width 281 height 561
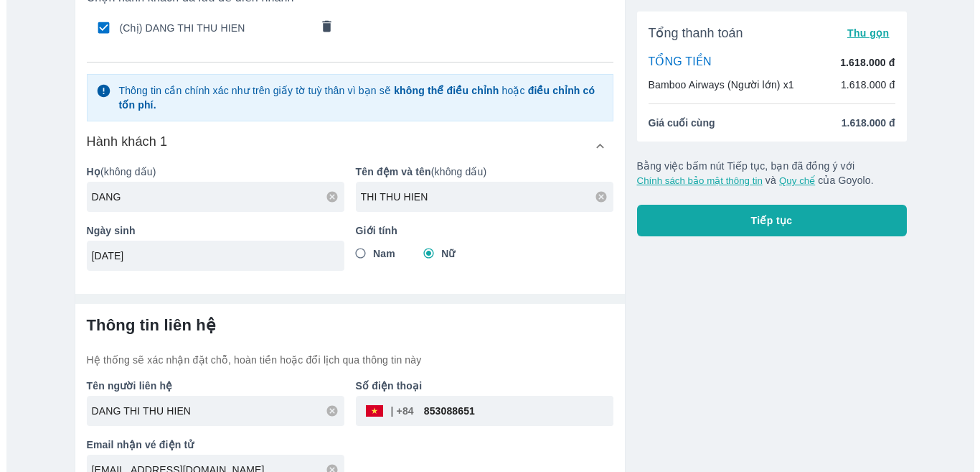
scroll to position [134, 0]
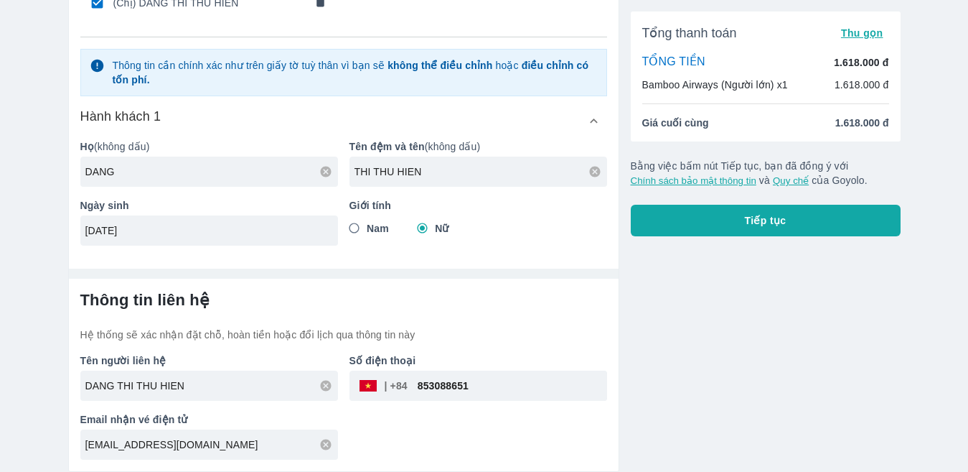
click at [696, 221] on button "Tiếp tục" at bounding box center [766, 221] width 270 height 32
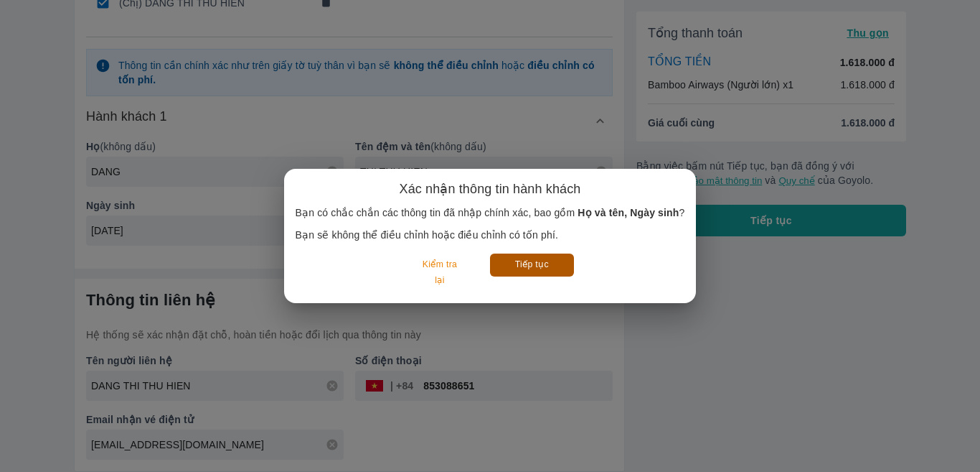
click at [519, 266] on button "Tiếp tục" at bounding box center [532, 264] width 84 height 22
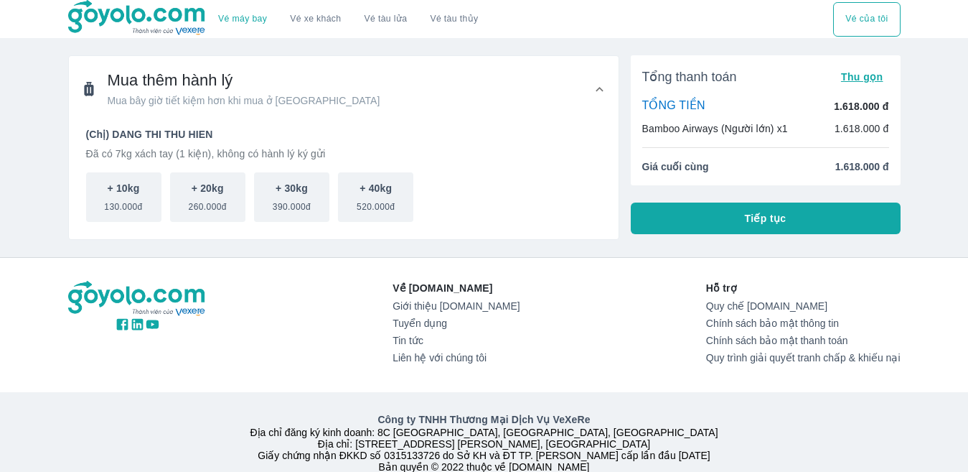
click at [771, 218] on span "Tiếp tục" at bounding box center [766, 218] width 42 height 14
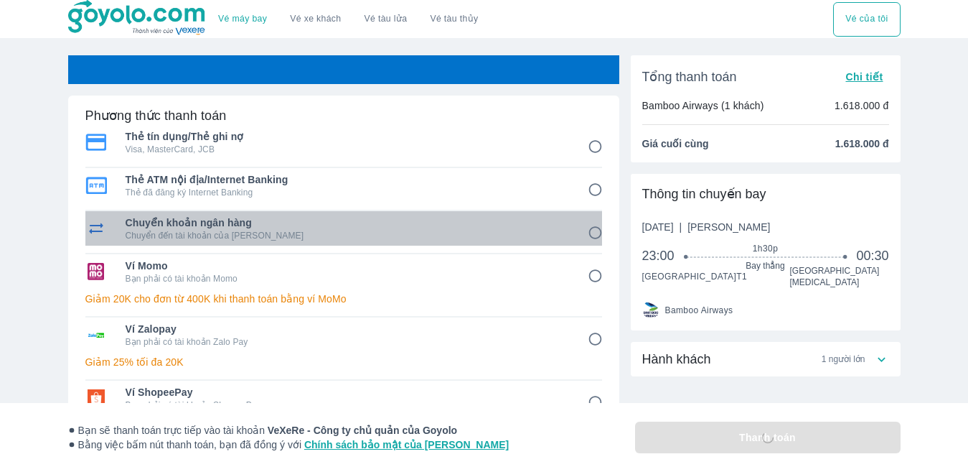
click at [527, 239] on p "Chuyển đến tài khoản của Goyolo" at bounding box center [347, 235] width 442 height 11
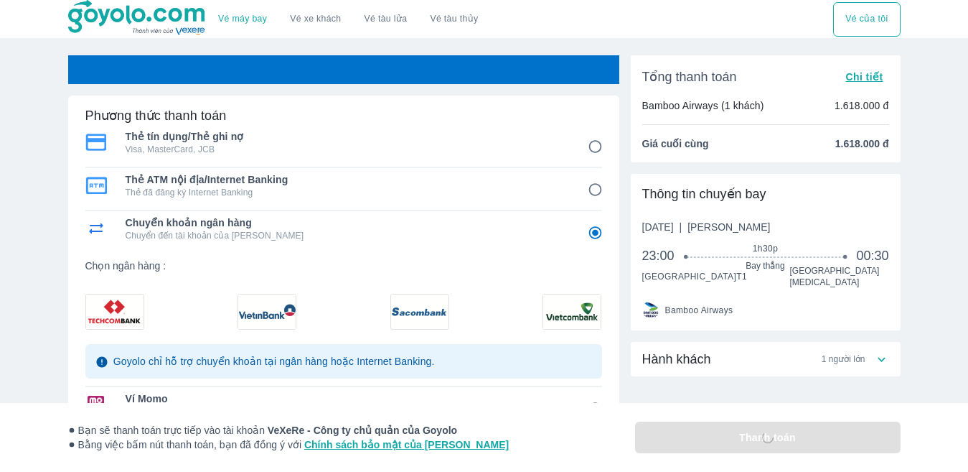
click at [122, 314] on img at bounding box center [114, 311] width 57 height 34
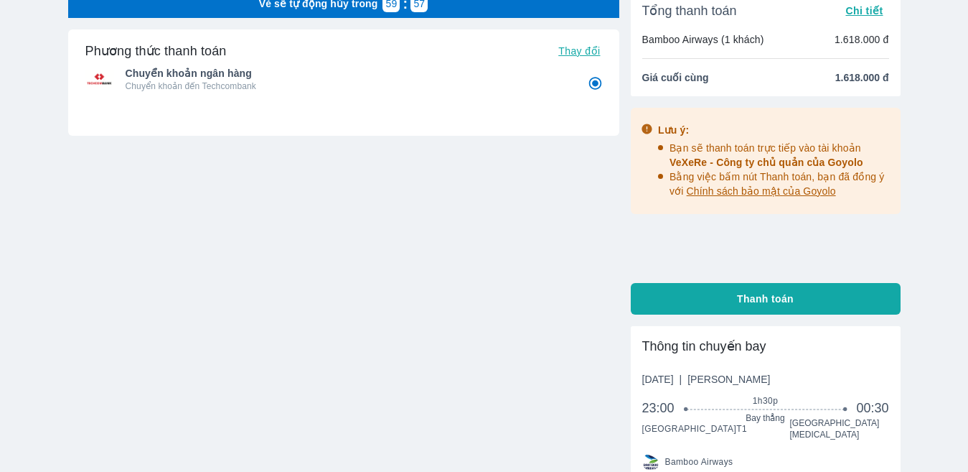
scroll to position [11, 0]
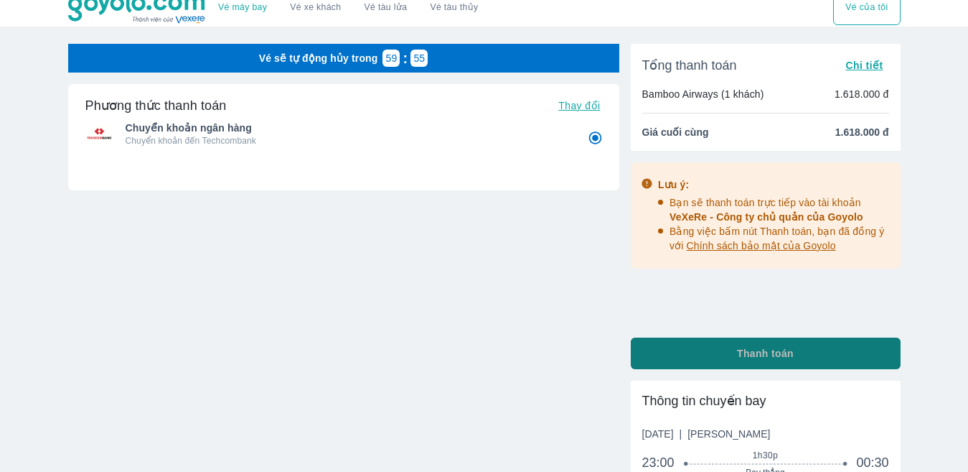
click at [812, 358] on button "Thanh toán" at bounding box center [766, 353] width 270 height 32
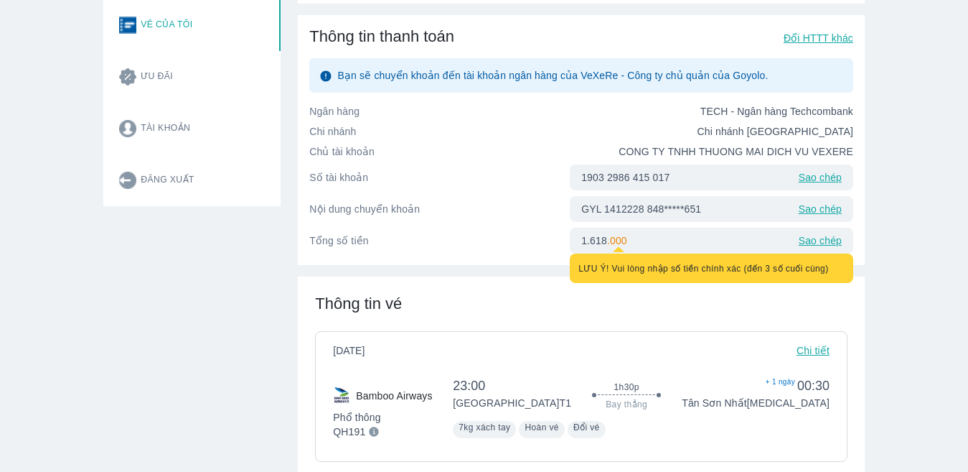
scroll to position [287, 0]
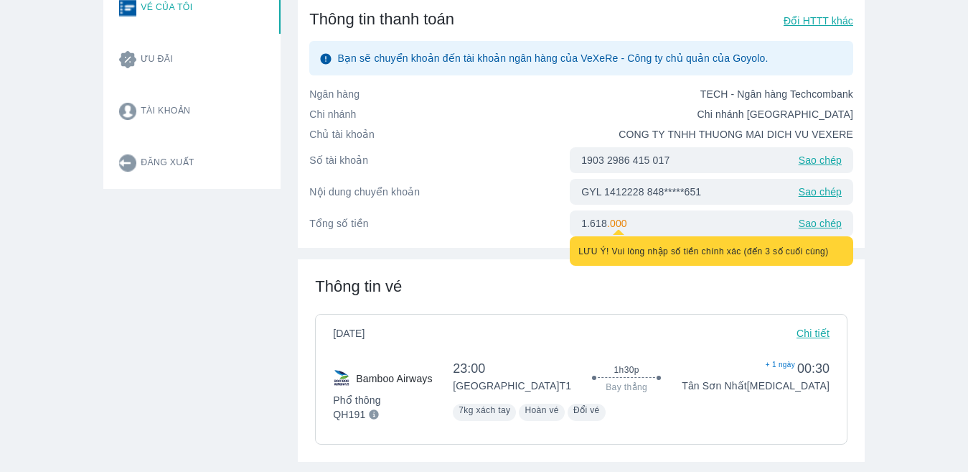
click at [815, 167] on p "Sao chép" at bounding box center [820, 160] width 43 height 14
click at [819, 199] on p "Sao chép" at bounding box center [820, 191] width 43 height 14
click at [811, 167] on p "Sao chép" at bounding box center [820, 160] width 43 height 14
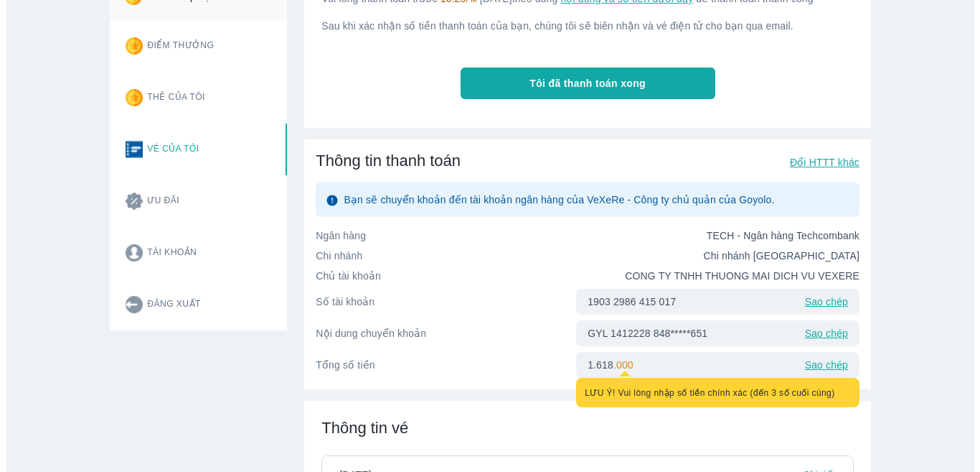
scroll to position [0, 0]
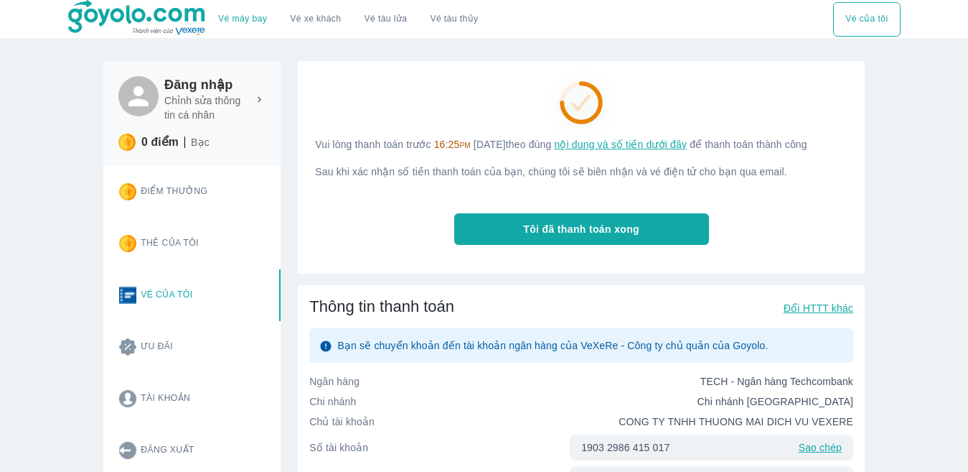
click at [594, 245] on button "Tôi đã thanh toán xong" at bounding box center [581, 229] width 255 height 32
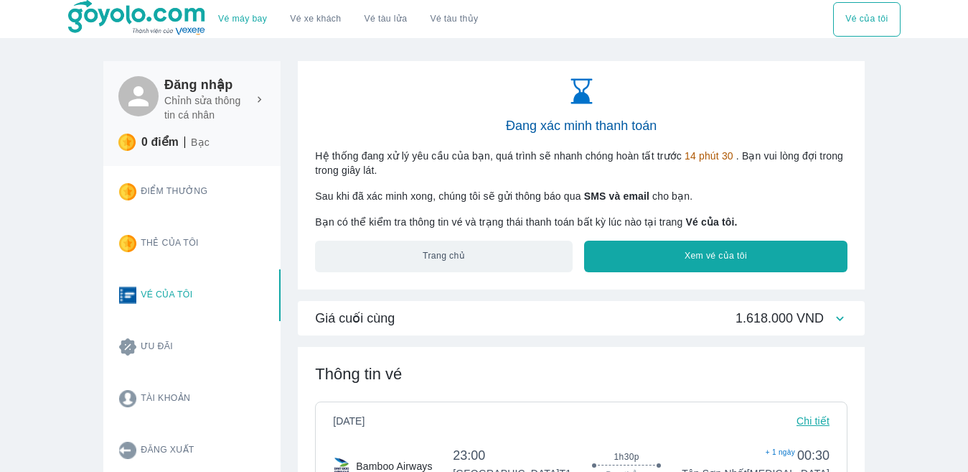
click at [651, 261] on button "Xem vé của tôi" at bounding box center [715, 256] width 263 height 32
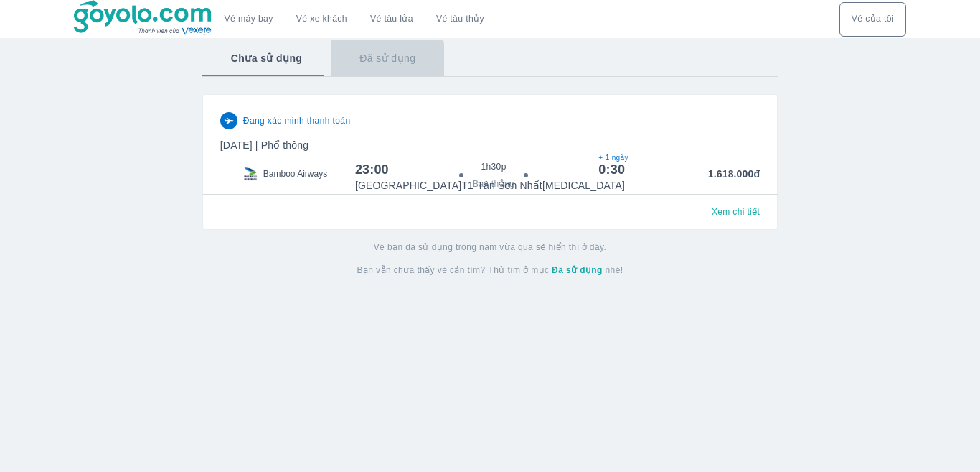
click at [357, 69] on button "Đã sử dụng" at bounding box center [387, 57] width 113 height 37
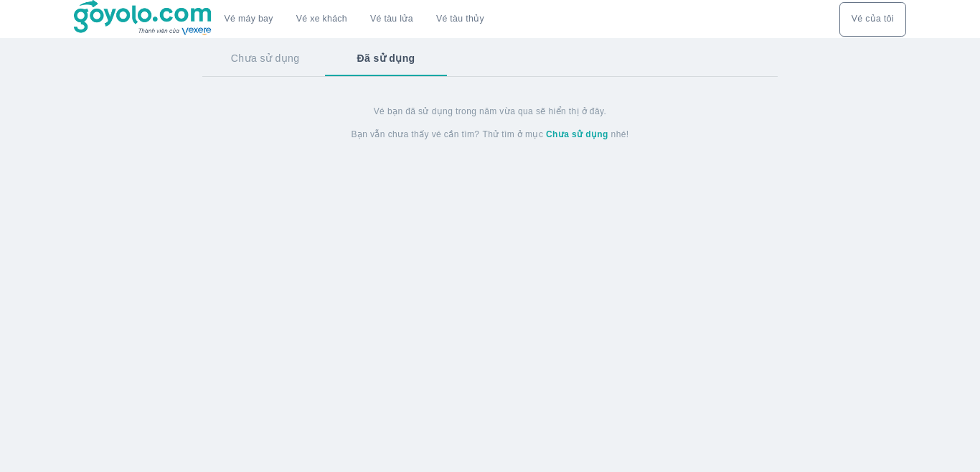
click at [281, 65] on button "Chưa sử dụng" at bounding box center [265, 57] width 126 height 37
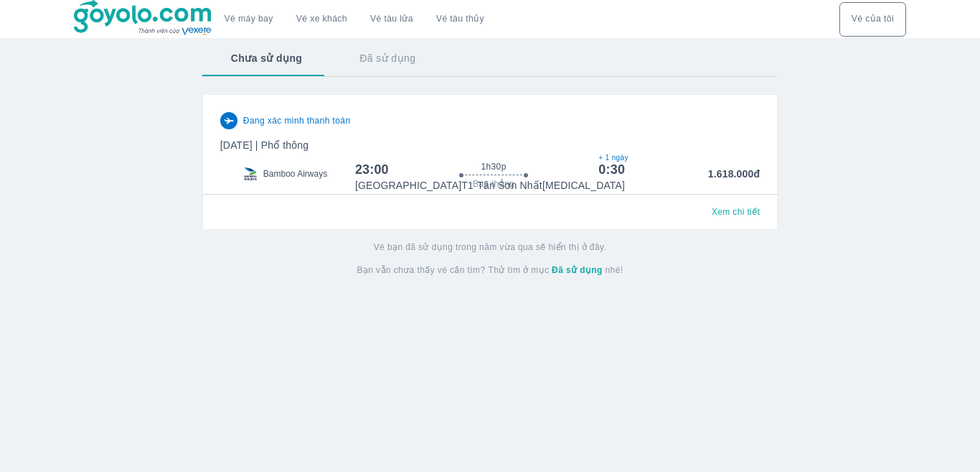
click at [235, 22] on link "Vé máy bay" at bounding box center [249, 19] width 49 height 11
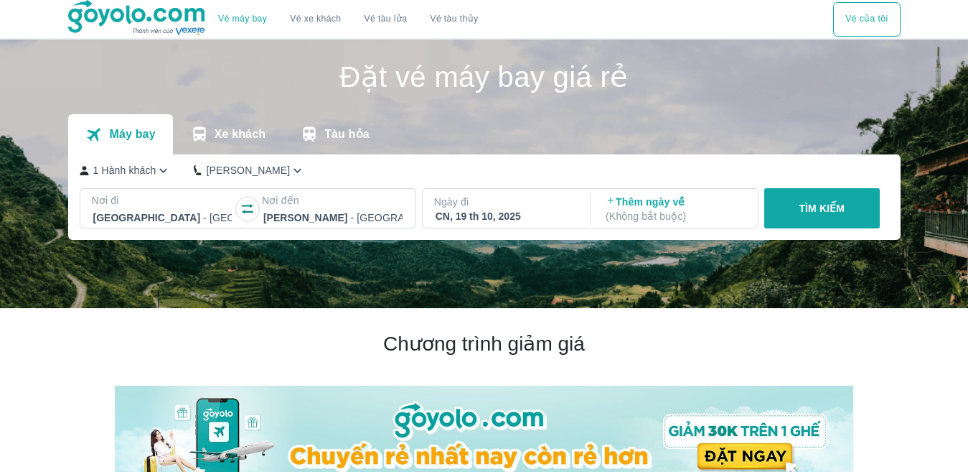
click at [866, 24] on button "Vé của tôi" at bounding box center [866, 19] width 67 height 34
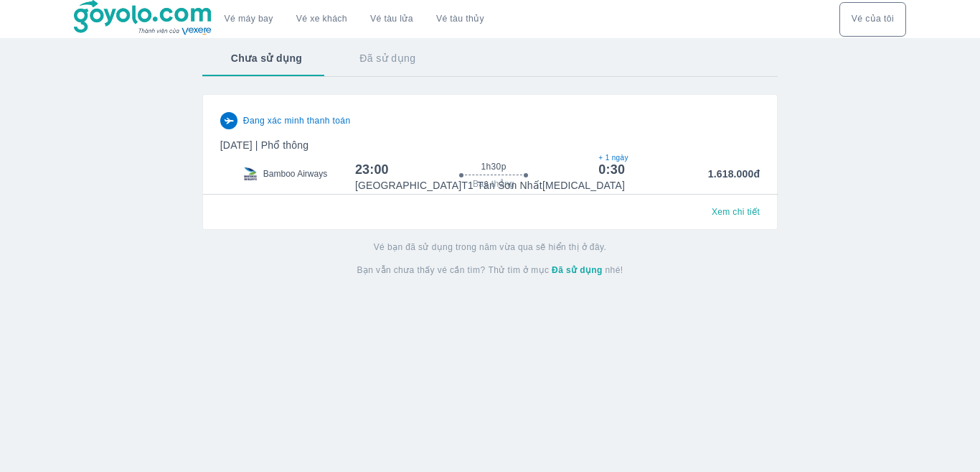
click at [408, 341] on div "Vé máy bay Vé xe khách Vé tàu lửa Vé tàu thủy Vé của tôi Chưa sử dụng Đã sử dụn…" at bounding box center [490, 236] width 980 height 472
click at [305, 144] on p "[DATE] | Phổ thông" at bounding box center [490, 145] width 540 height 14
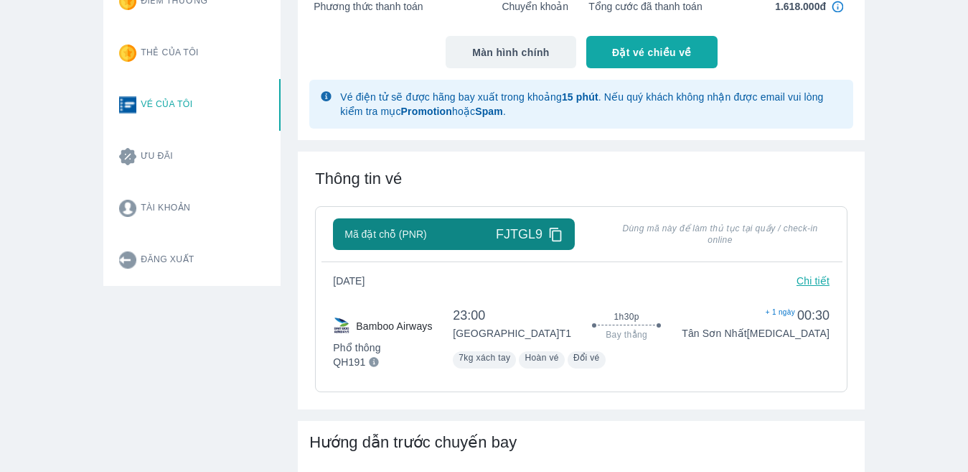
scroll to position [215, 0]
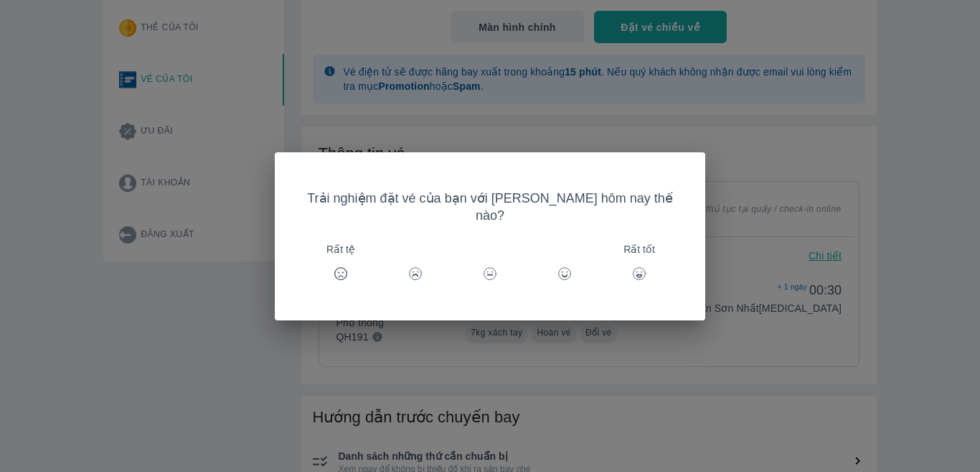
click at [485, 340] on div "Trải nghiệm đặt vé của bạn với [PERSON_NAME] hôm nay thế nào? Rất tệ Rất tốt" at bounding box center [490, 236] width 980 height 472
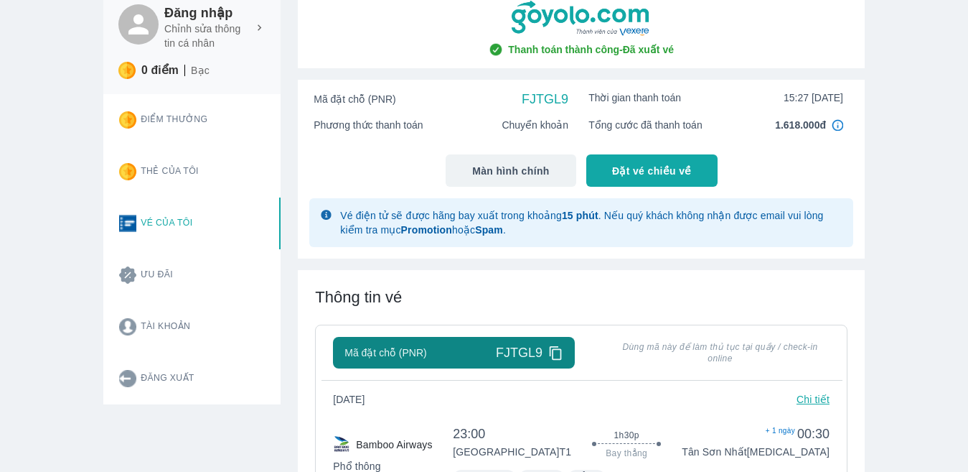
scroll to position [0, 0]
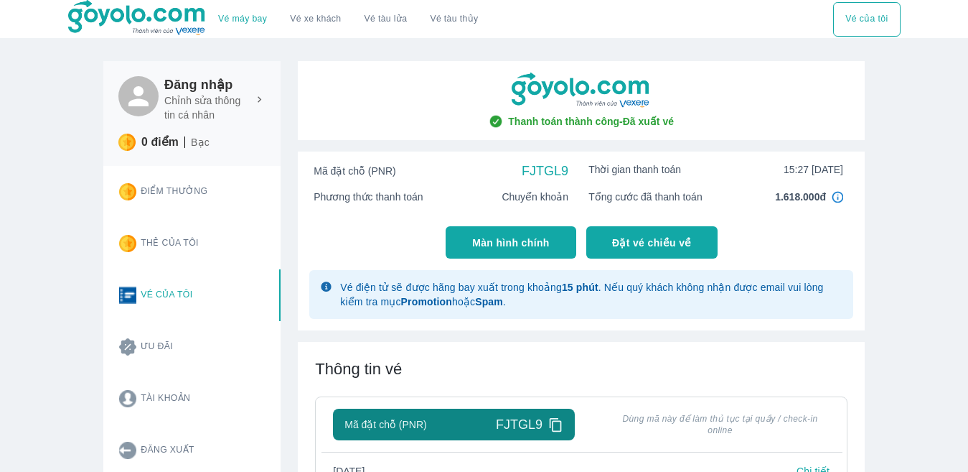
click at [530, 235] on span "Màn hình chính" at bounding box center [511, 242] width 78 height 14
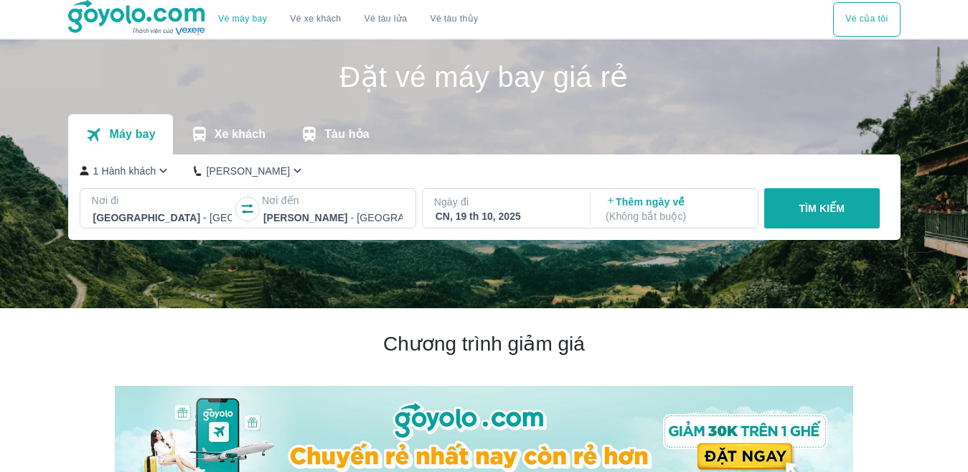
click at [881, 11] on button "Vé của tôi" at bounding box center [866, 19] width 67 height 34
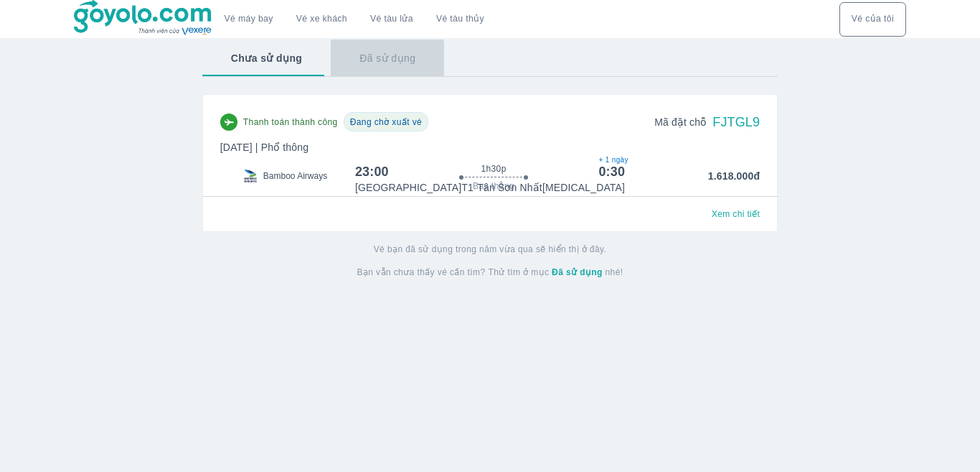
click at [382, 60] on button "Đã sử dụng" at bounding box center [387, 57] width 113 height 37
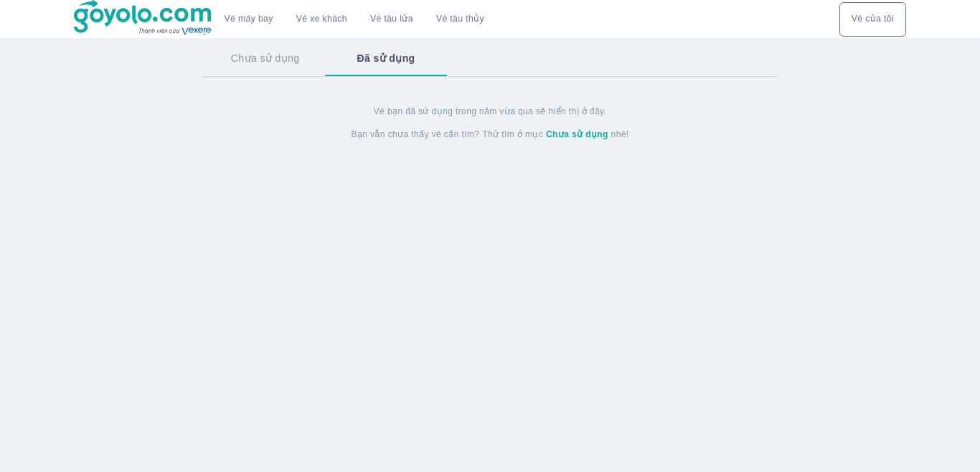
click at [258, 70] on button "Chưa sử dụng" at bounding box center [265, 57] width 126 height 37
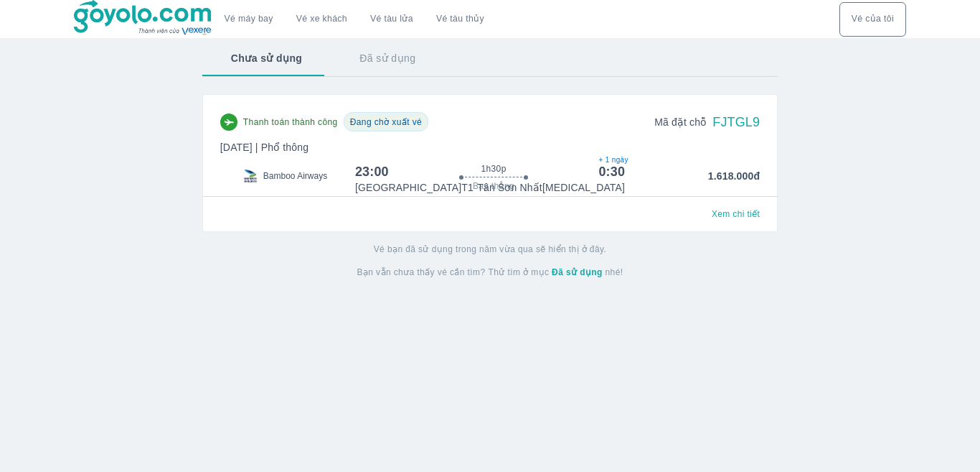
click at [736, 219] on span "Xem chi tiết" at bounding box center [736, 213] width 48 height 11
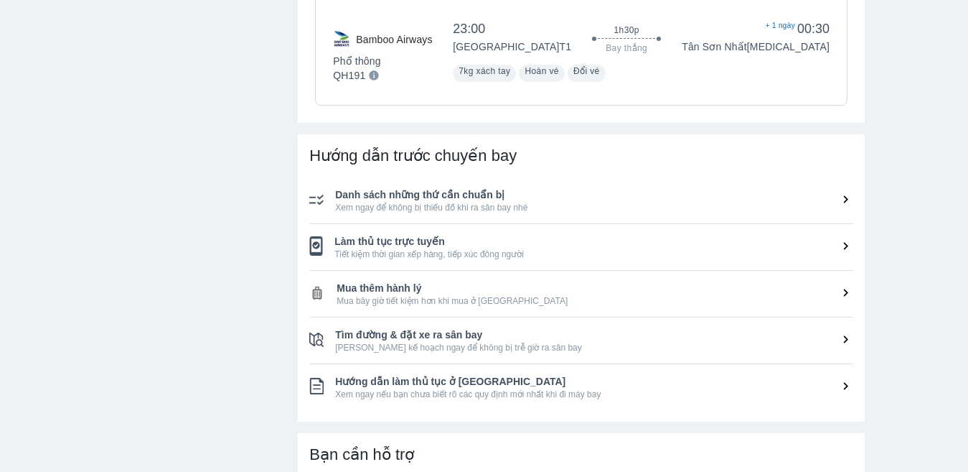
scroll to position [465, 0]
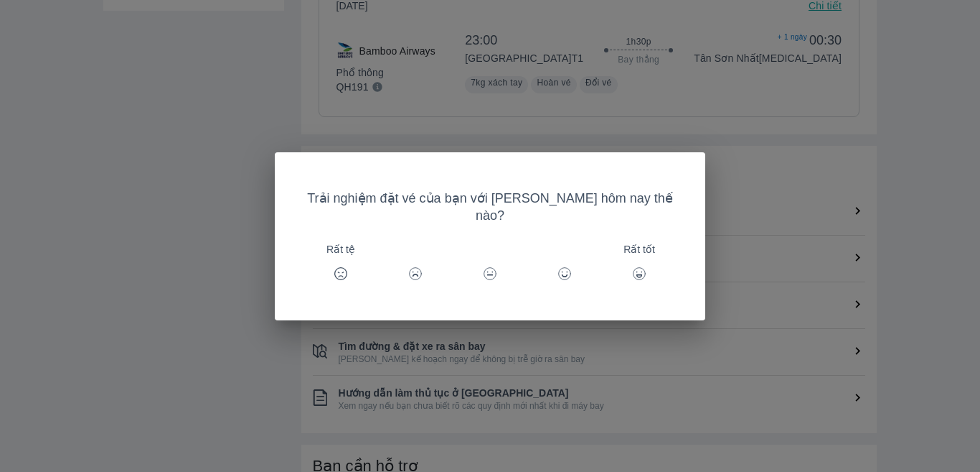
click at [251, 196] on div "Trải nghiệm đặt vé của bạn với [PERSON_NAME] hôm nay thế nào? Rất tệ Rất tốt" at bounding box center [490, 236] width 980 height 472
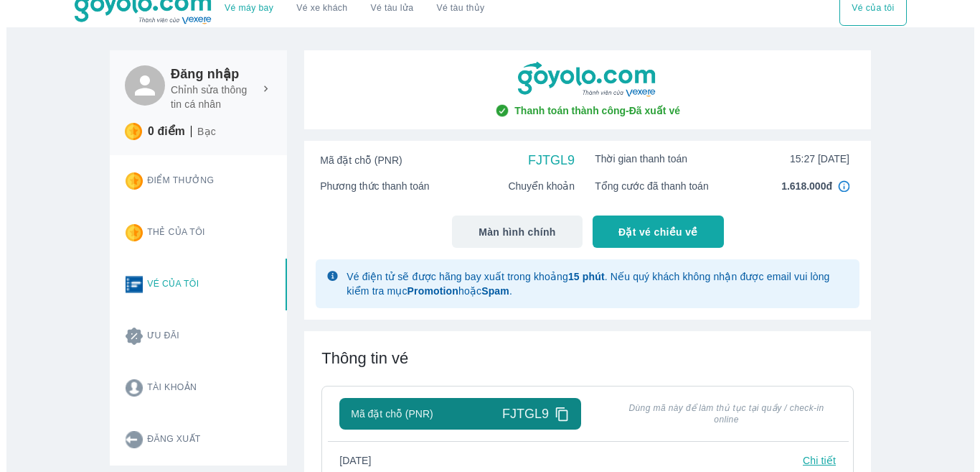
scroll to position [0, 0]
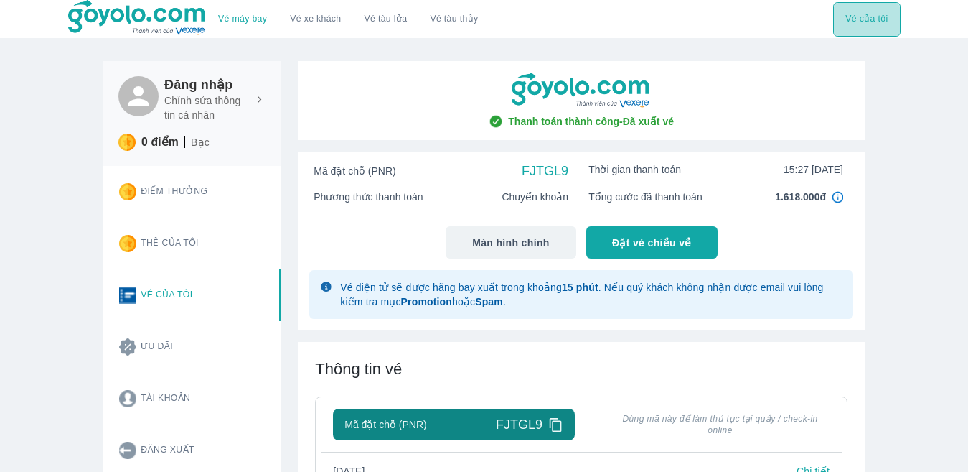
click at [891, 22] on button "Vé của tôi" at bounding box center [866, 19] width 67 height 34
